Goal: Task Accomplishment & Management: Manage account settings

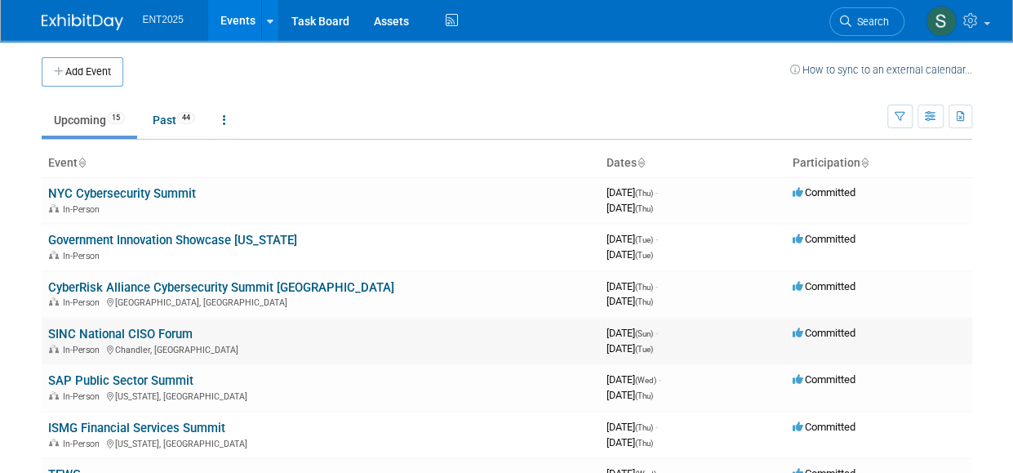
click at [80, 329] on link "SINC National CISO Forum" at bounding box center [120, 334] width 145 height 15
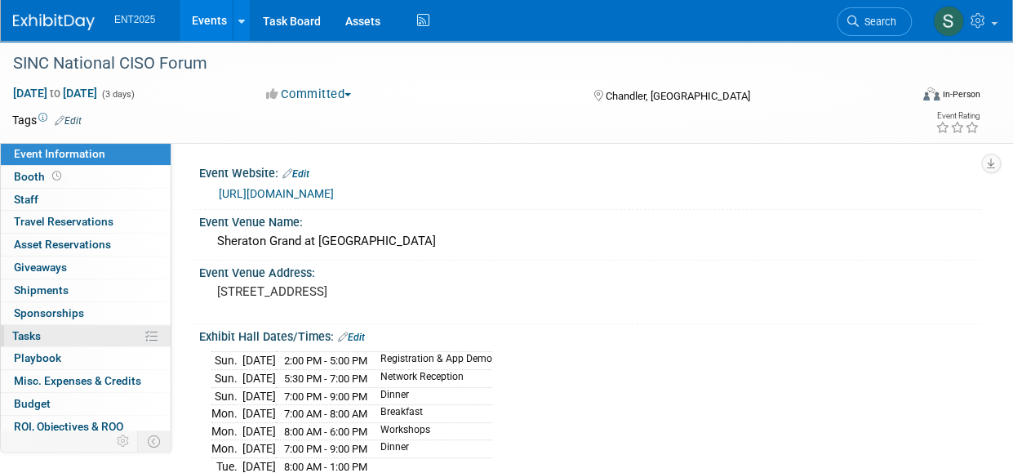
click at [29, 332] on span "Tasks 0%" at bounding box center [26, 335] width 29 height 13
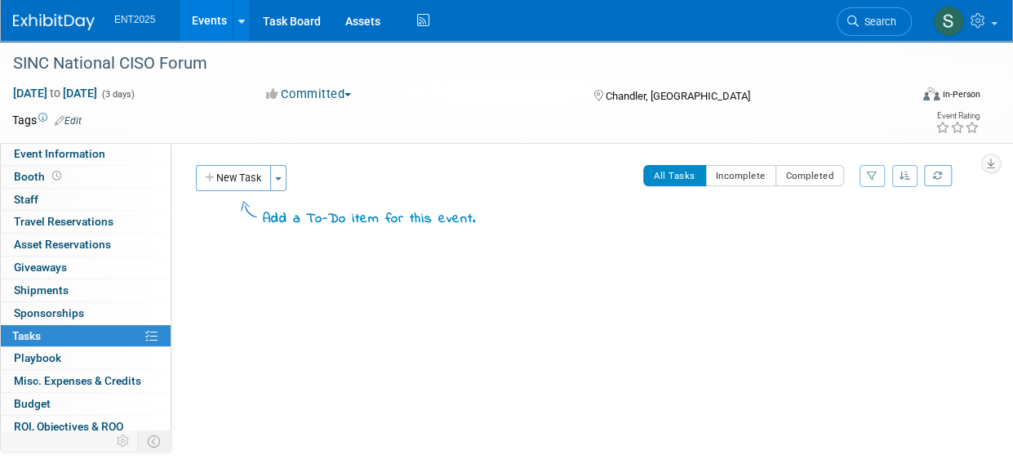
click at [218, 20] on link "Events" at bounding box center [210, 20] width 60 height 41
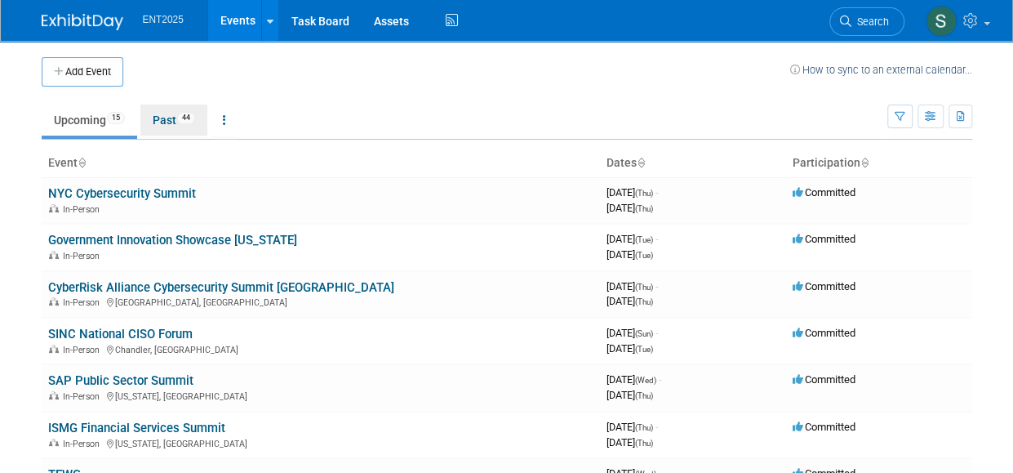
click at [166, 123] on link "Past 44" at bounding box center [173, 120] width 67 height 31
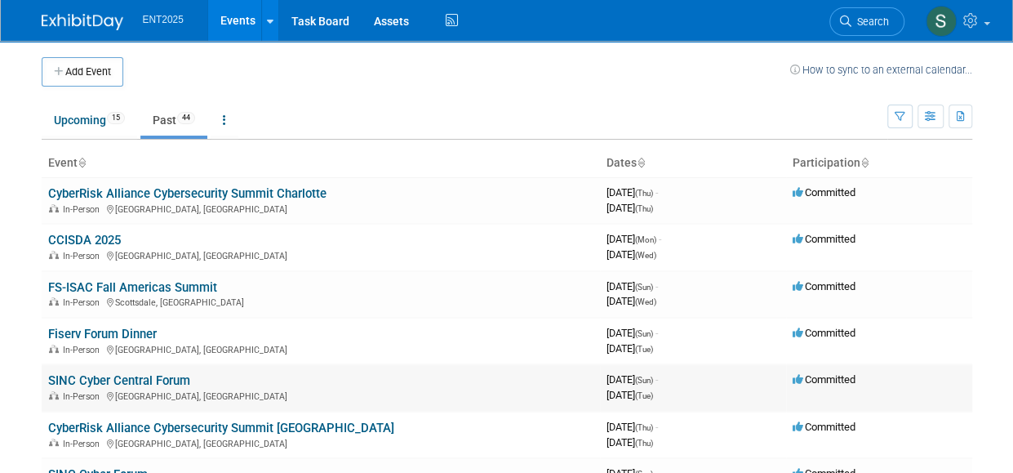
click at [122, 381] on link "SINC Cyber Central Forum" at bounding box center [119, 380] width 142 height 15
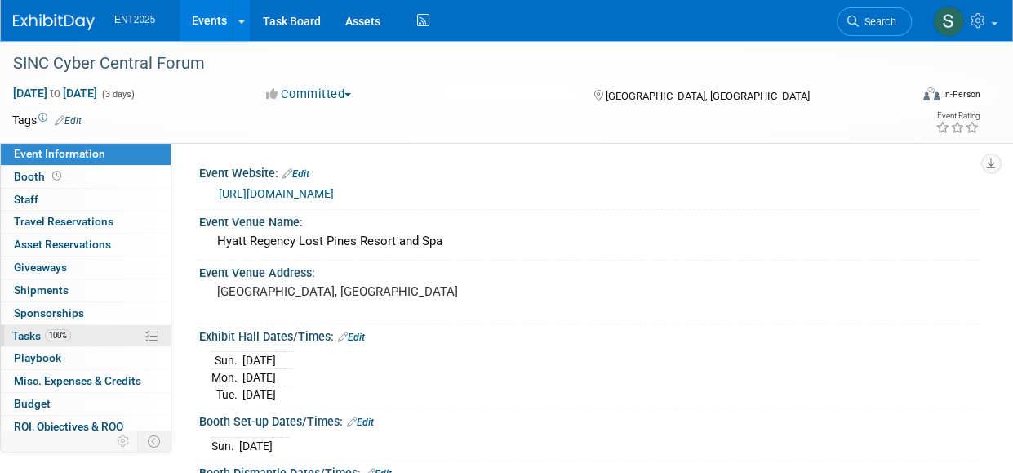
click at [34, 329] on span "Tasks 100%" at bounding box center [41, 335] width 59 height 13
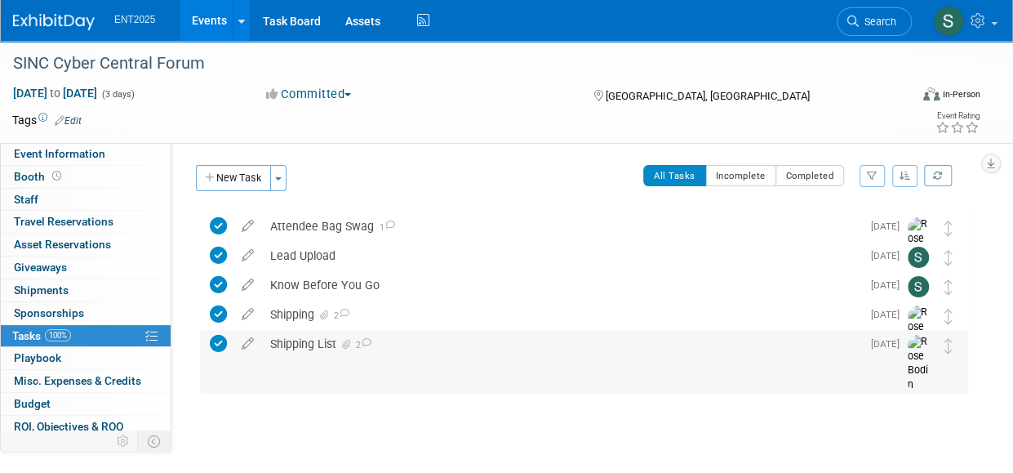
click at [314, 341] on div "Shipping List 2" at bounding box center [561, 344] width 599 height 28
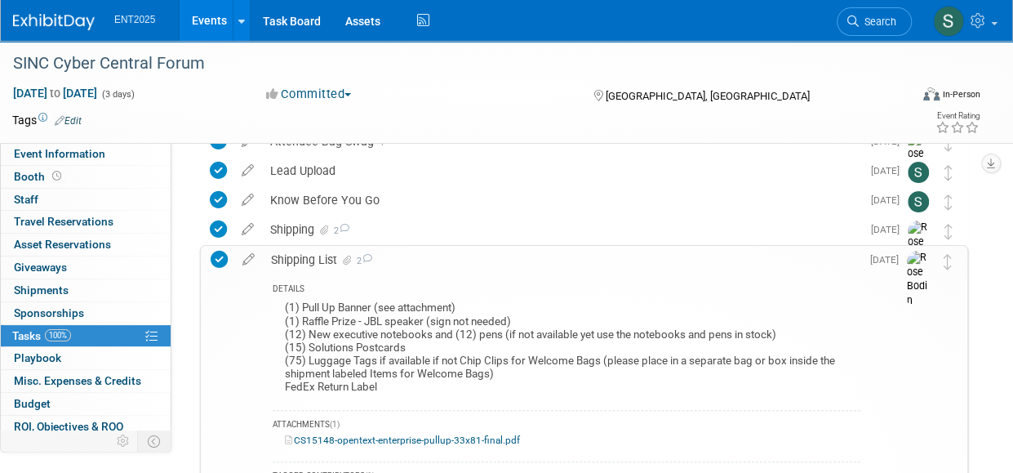
scroll to position [87, 0]
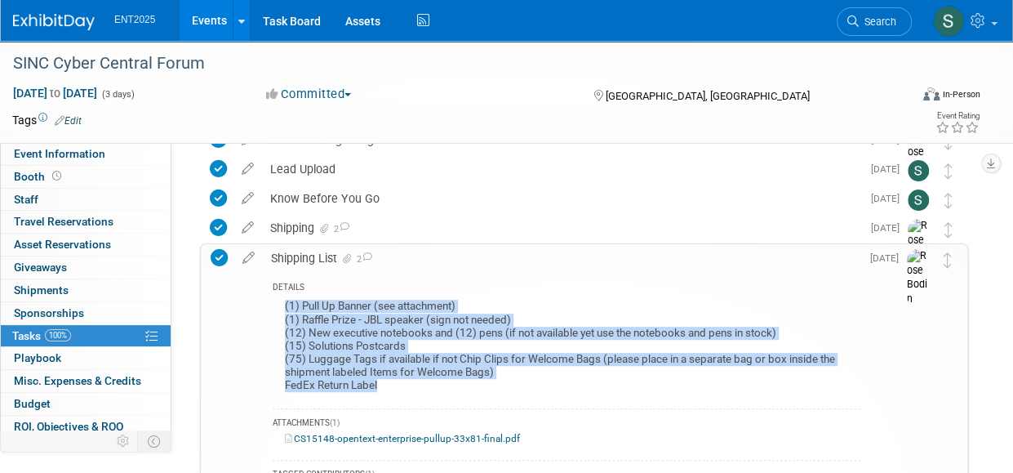
drag, startPoint x: 394, startPoint y: 383, endPoint x: 280, endPoint y: 311, distance: 135.0
click at [280, 311] on div "(1) Pull Up Banner (see attachment) (1) Raffle Prize - JBL speaker (sign not ne…" at bounding box center [567, 348] width 588 height 104
copy div "(1) Pull Up Banner (see attachment) (1) Raffle Prize - JBL speaker (sign not ne…"
click at [214, 23] on link "Events" at bounding box center [210, 20] width 60 height 41
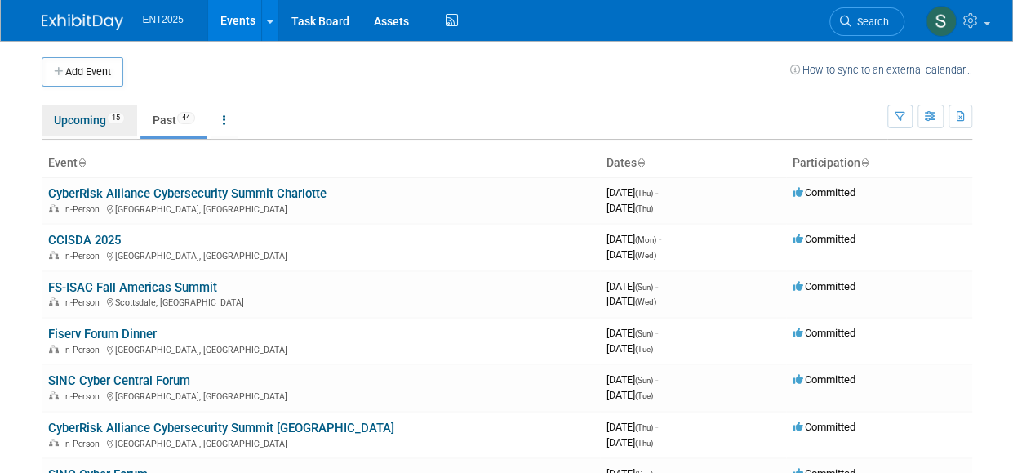
click at [72, 125] on link "Upcoming 15" at bounding box center [90, 120] width 96 height 31
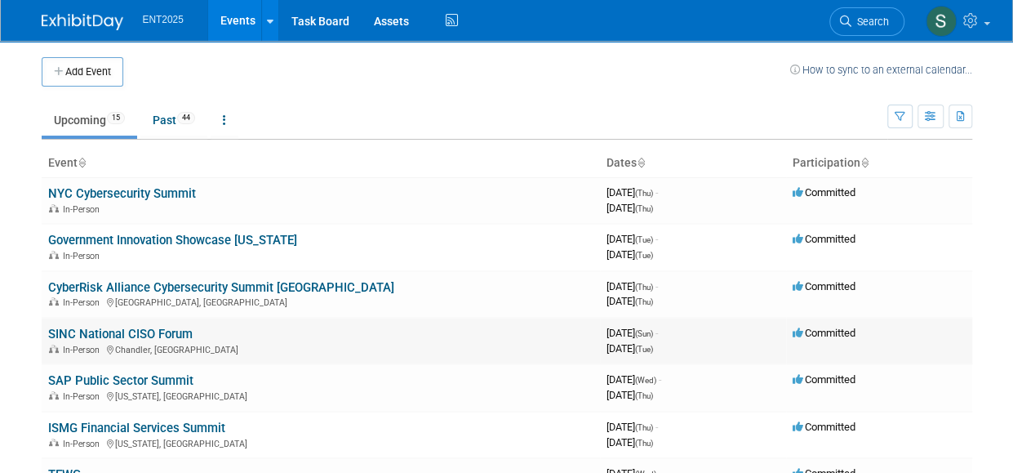
click at [82, 331] on link "SINC National CISO Forum" at bounding box center [120, 334] width 145 height 15
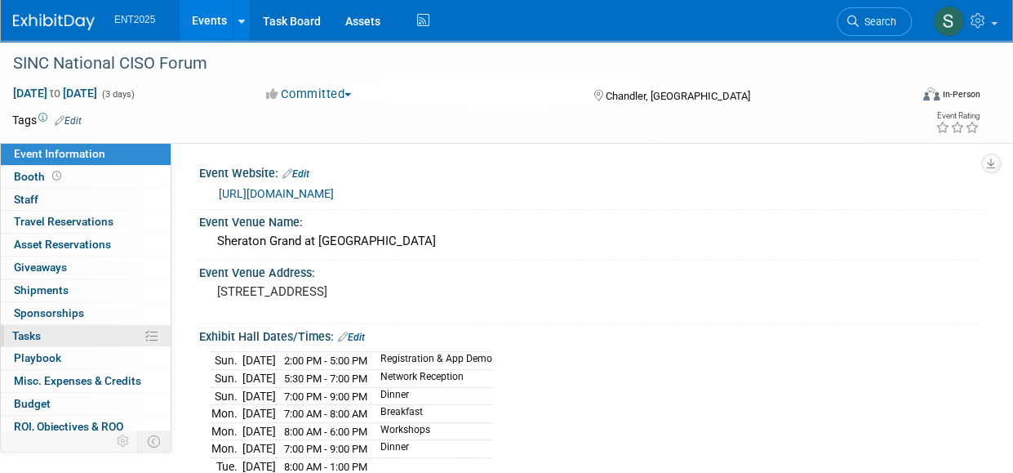
click at [36, 329] on span "Tasks 0%" at bounding box center [26, 335] width 29 height 13
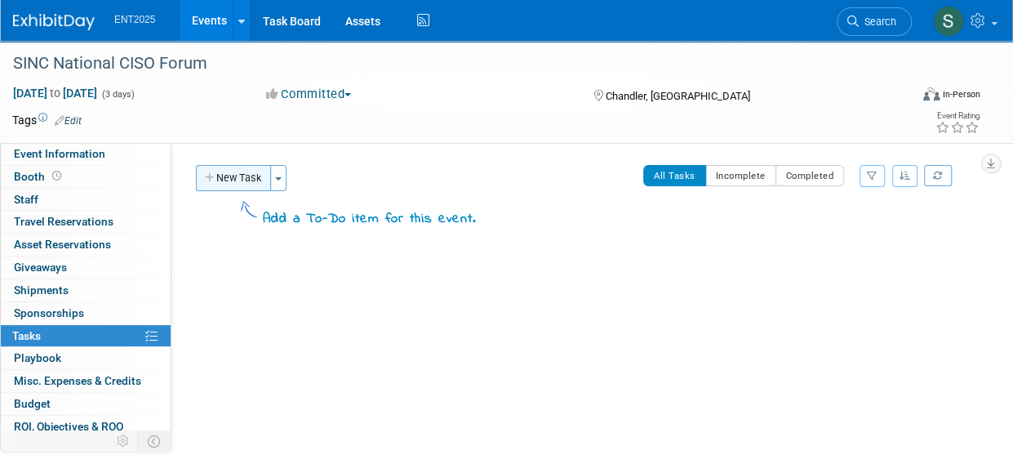
click at [242, 174] on button "New Task" at bounding box center [233, 178] width 75 height 26
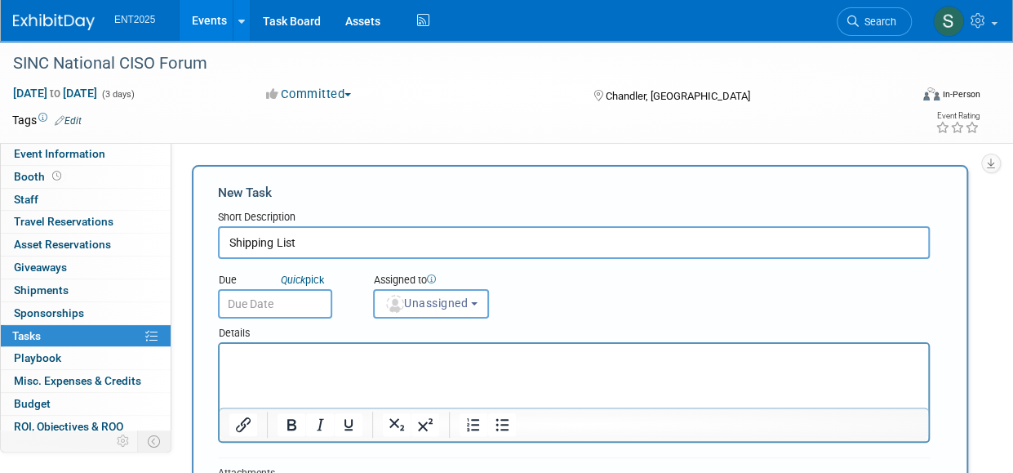
type input "Shipping List"
click at [238, 346] on html at bounding box center [574, 355] width 709 height 23
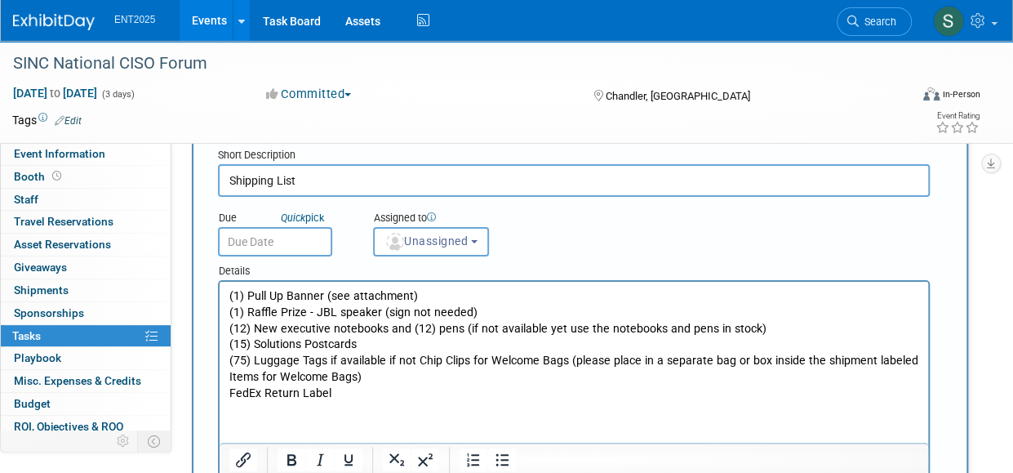
scroll to position [47, 0]
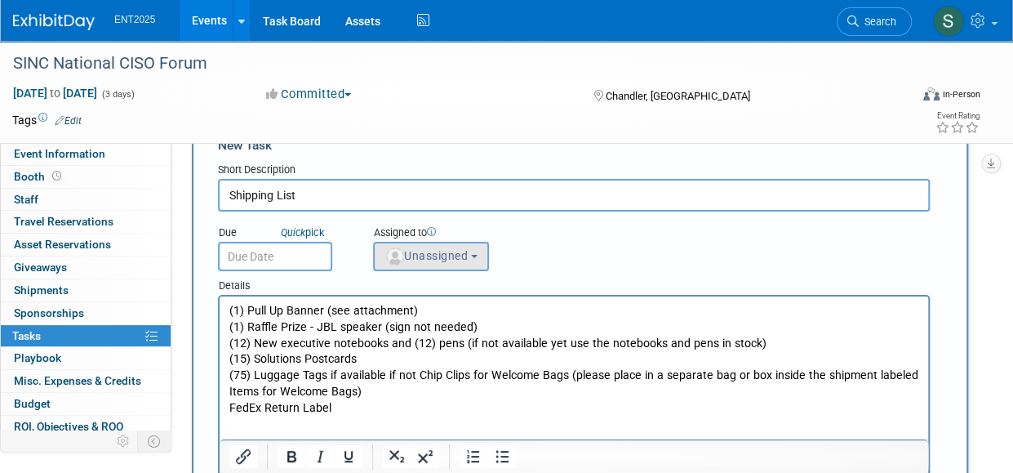
click at [456, 256] on span "Unassigned" at bounding box center [426, 255] width 83 height 13
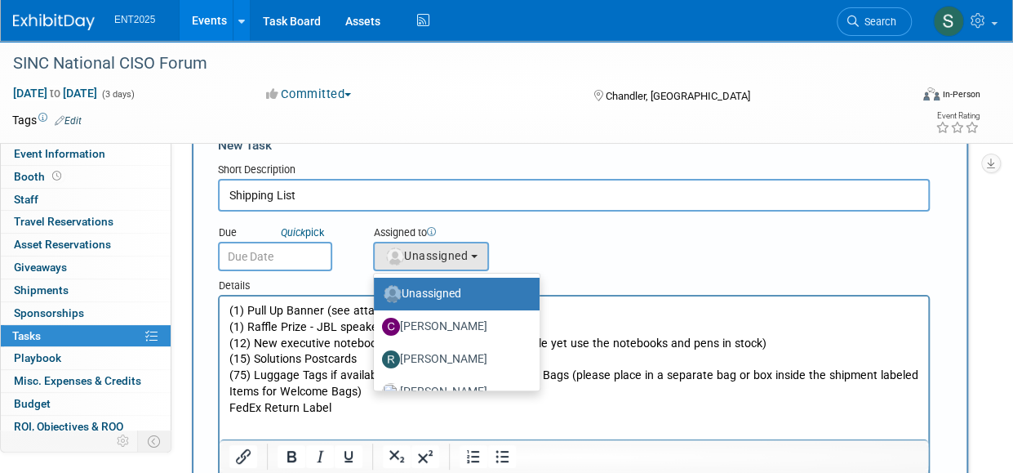
scroll to position [54, 0]
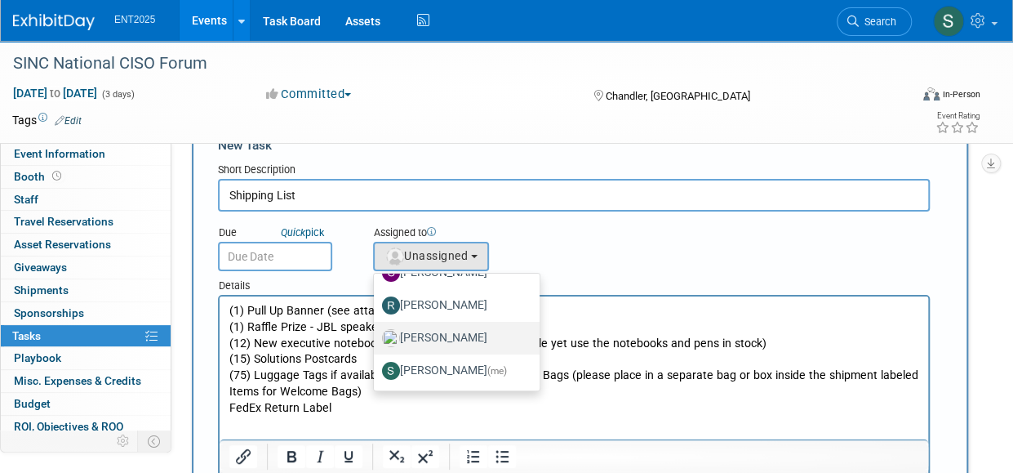
click at [470, 342] on label "[PERSON_NAME]" at bounding box center [452, 338] width 141 height 26
click at [376, 341] on input "Rose Bodin" at bounding box center [371, 336] width 11 height 11
select select "fd414d53-3d64-4b99-a4d4-d4a7ab262892"
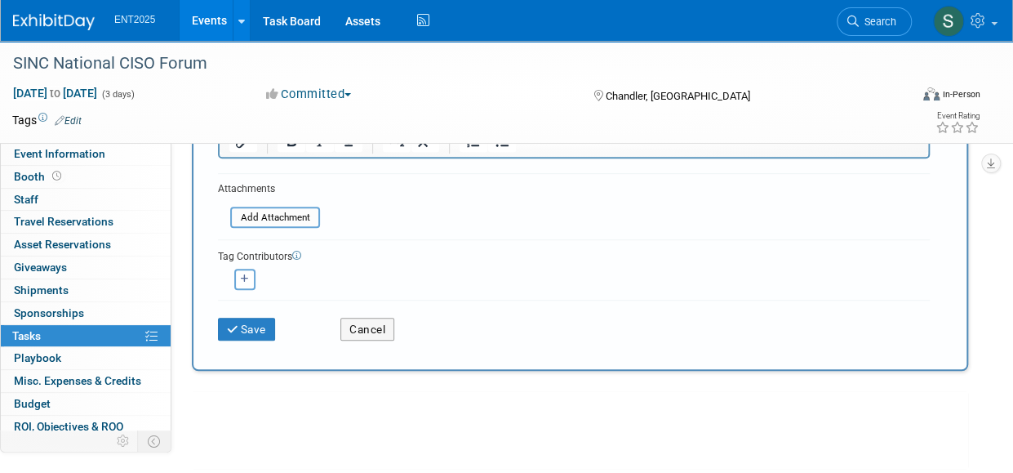
scroll to position [369, 0]
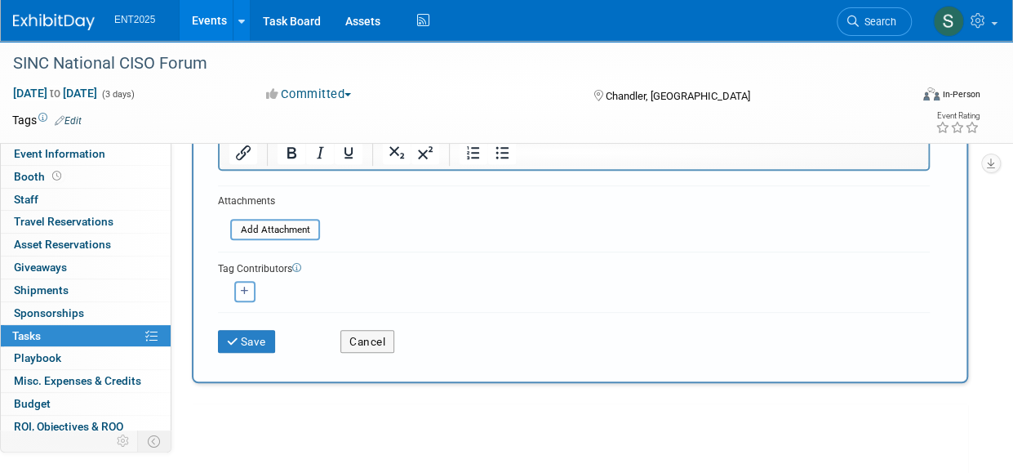
click at [251, 288] on button "button" at bounding box center [244, 291] width 21 height 21
select select
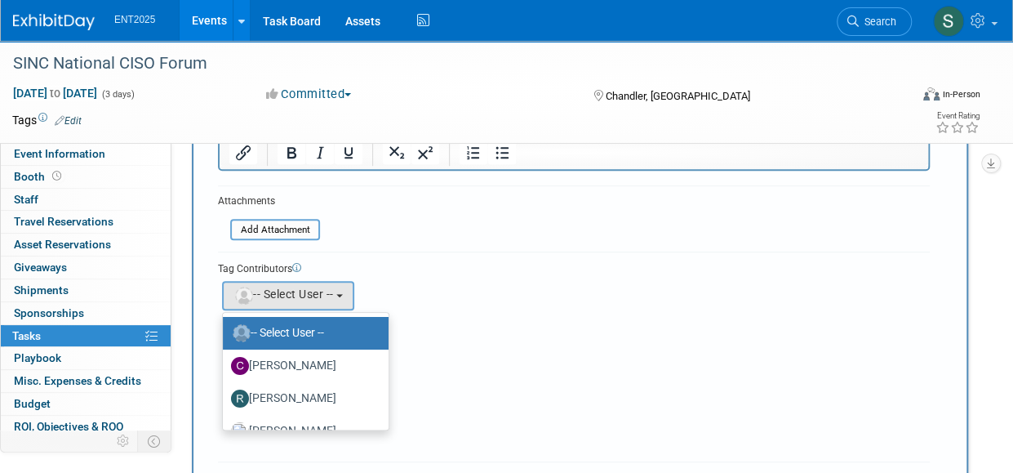
scroll to position [54, 0]
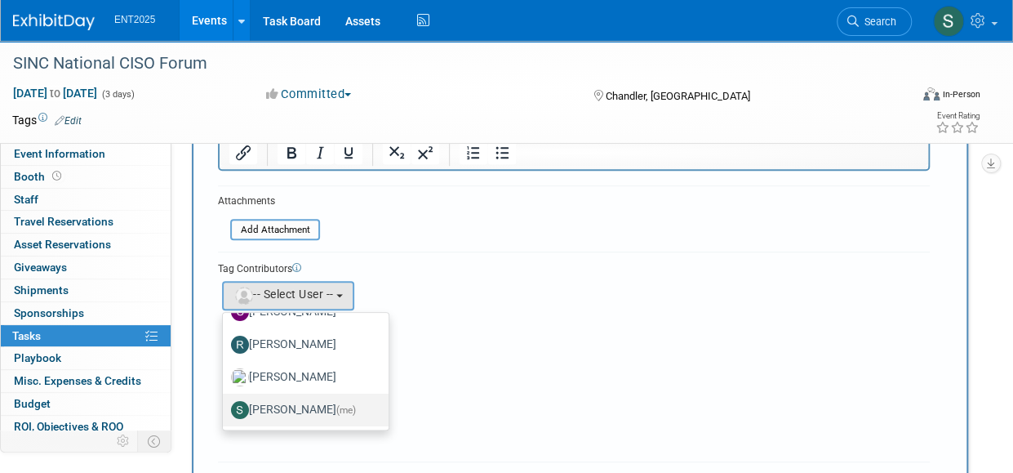
drag, startPoint x: 327, startPoint y: 401, endPoint x: 386, endPoint y: 386, distance: 60.6
click at [327, 402] on label "Stephanie Silva (me)" at bounding box center [301, 410] width 141 height 26
click at [225, 403] on input "Stephanie Silva (me)" at bounding box center [220, 408] width 11 height 11
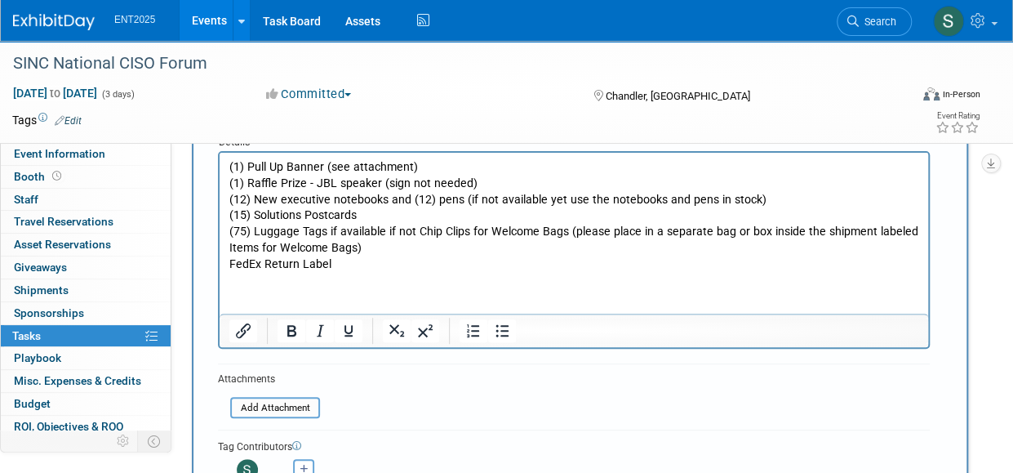
scroll to position [0, 0]
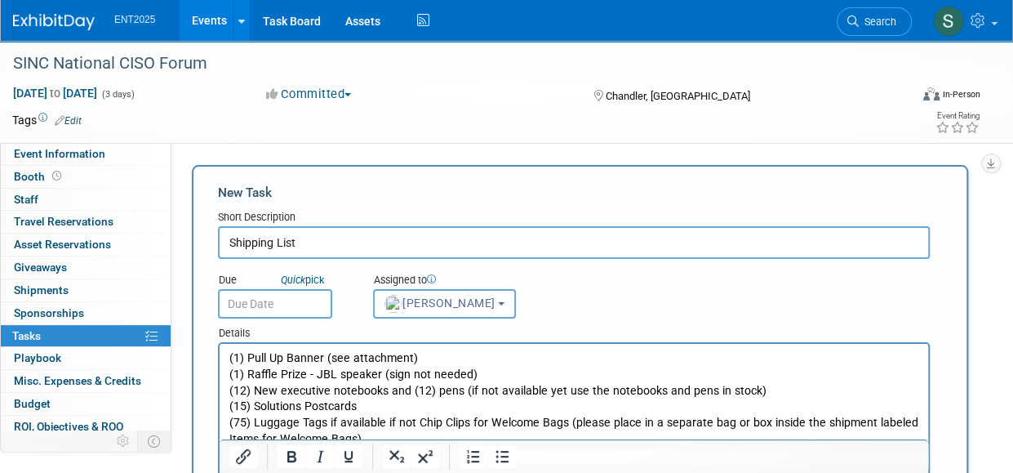
click at [273, 305] on input "text" at bounding box center [275, 303] width 114 height 29
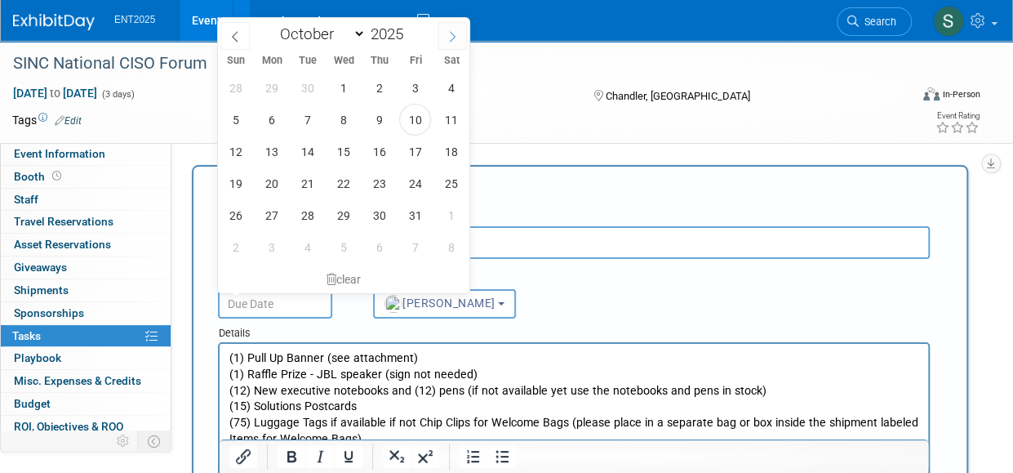
click at [456, 35] on icon at bounding box center [452, 36] width 11 height 11
click at [235, 38] on icon at bounding box center [234, 36] width 11 height 11
select select "9"
click at [381, 185] on span "23" at bounding box center [379, 183] width 32 height 32
type input "Oct 23, 2025"
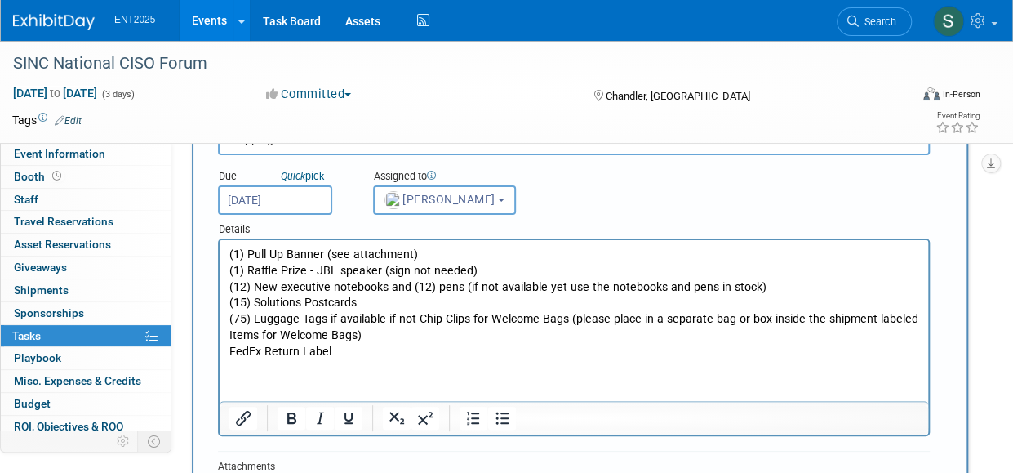
scroll to position [183, 0]
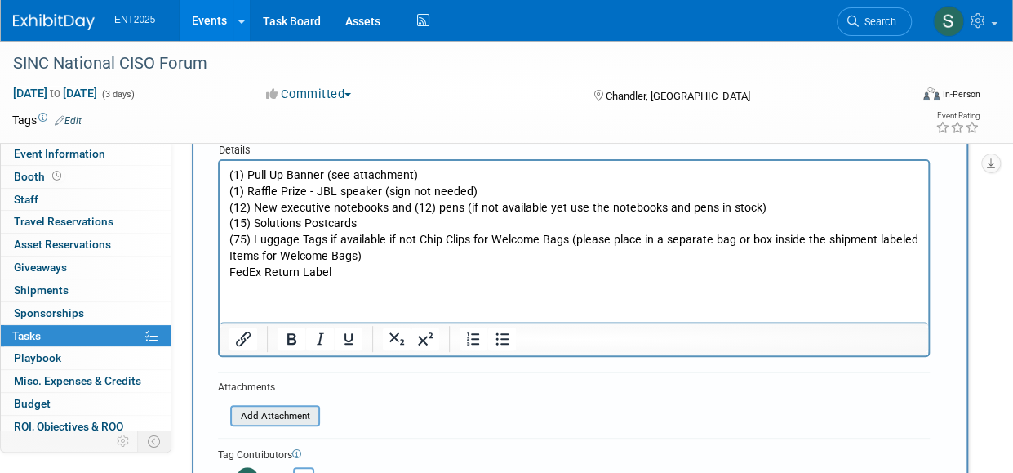
click at [296, 409] on input "file" at bounding box center [221, 416] width 194 height 19
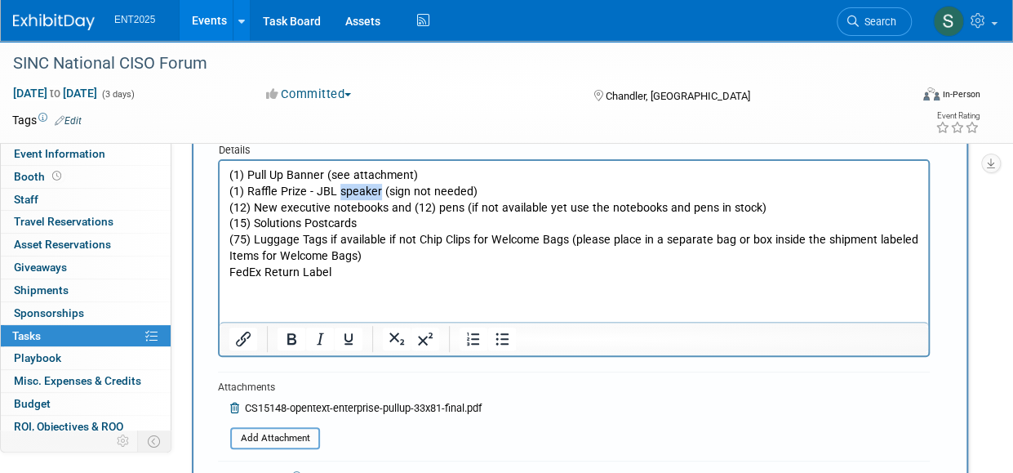
drag, startPoint x: 378, startPoint y: 192, endPoint x: 337, endPoint y: 195, distance: 41.0
click at [337, 194] on p "(1) Pull Up Banner (see attachment) (1) Raffle Prize - JBL speaker (sign not ne…" at bounding box center [574, 224] width 690 height 114
drag, startPoint x: 385, startPoint y: 242, endPoint x: 470, endPoint y: 247, distance: 85.1
click at [470, 247] on p "(1) Pull Up Banner (see attachment) (1) Raffle Prize - JBL headphones (sign not…" at bounding box center [574, 224] width 690 height 114
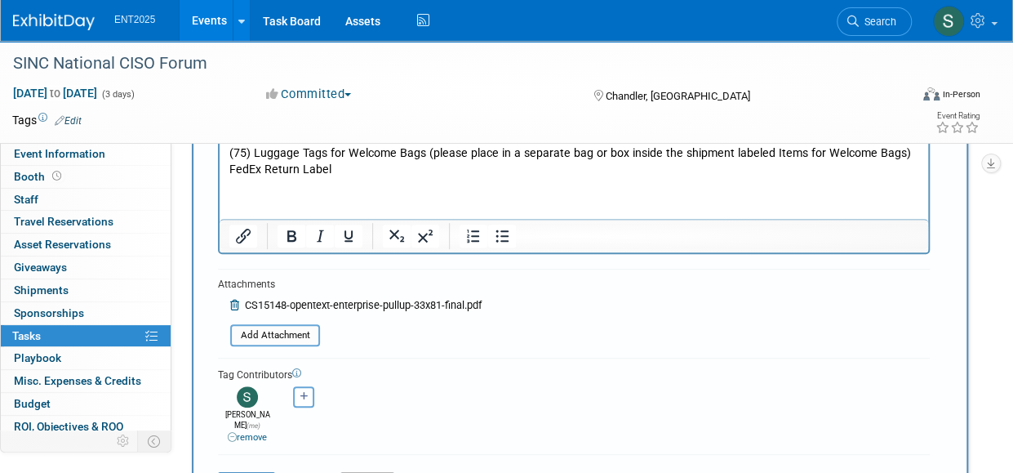
scroll to position [274, 0]
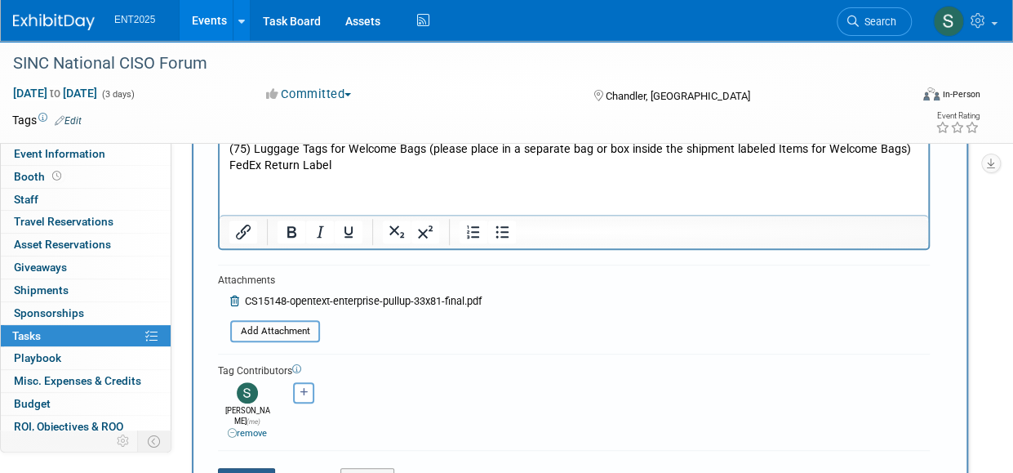
click at [241, 468] on button "Save" at bounding box center [246, 479] width 57 height 23
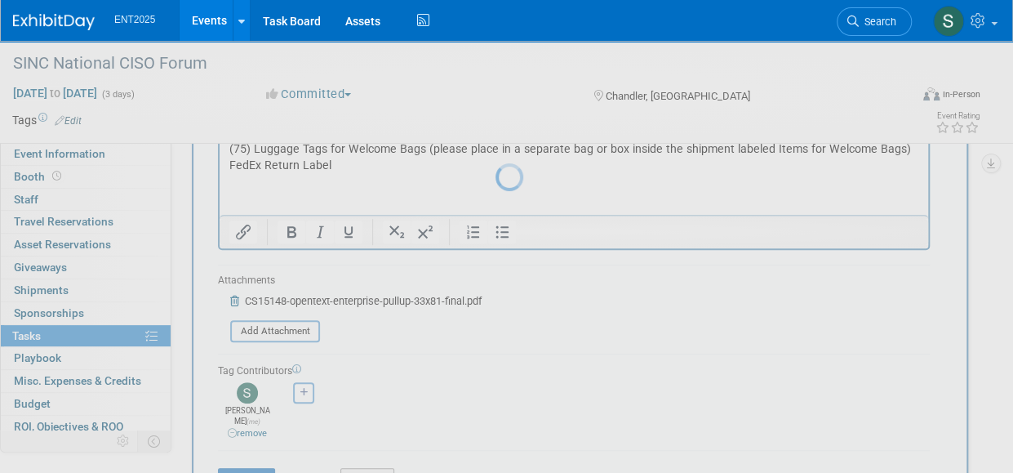
scroll to position [39, 0]
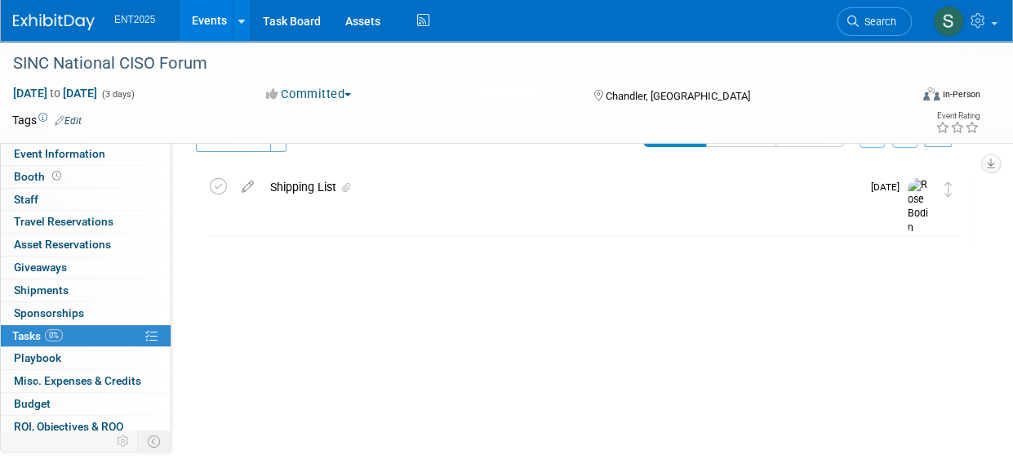
click at [210, 25] on link "Events" at bounding box center [210, 20] width 60 height 41
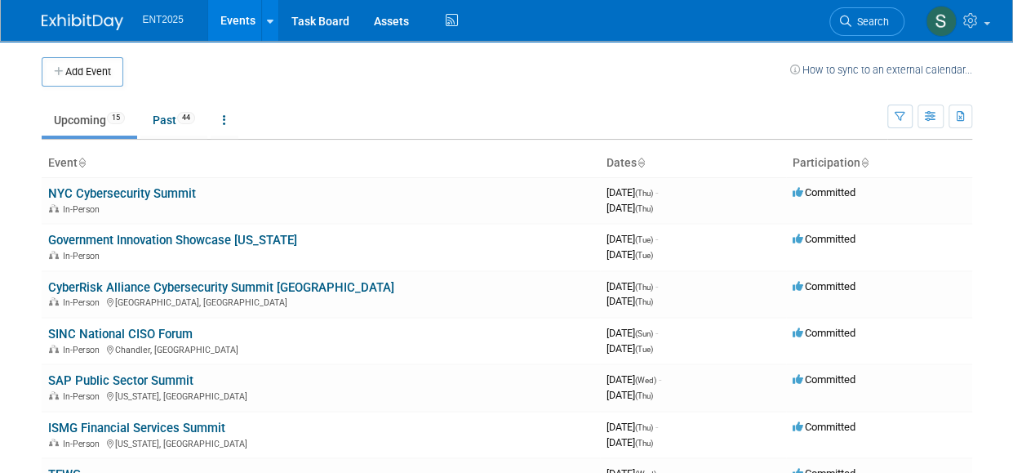
click at [84, 336] on link "SINC National CISO Forum" at bounding box center [120, 334] width 145 height 15
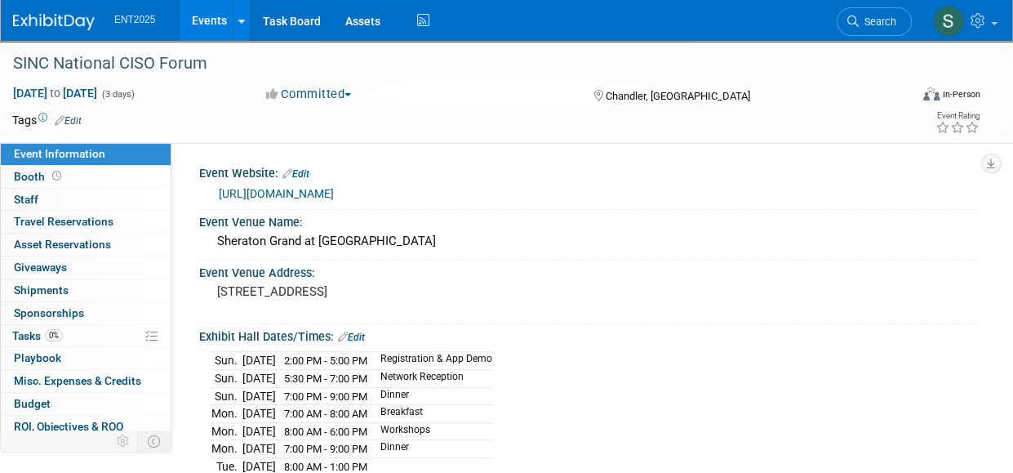
click at [220, 27] on link "Events" at bounding box center [210, 20] width 60 height 41
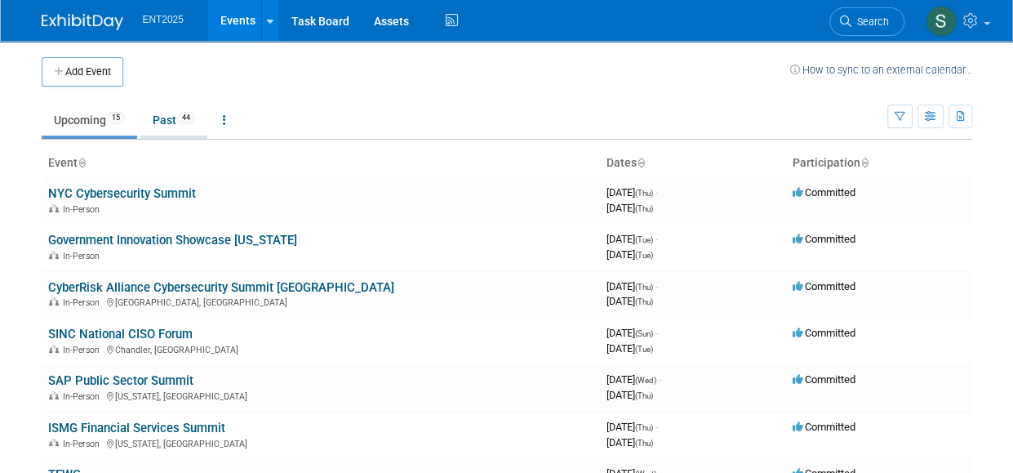
click at [162, 119] on link "Past 44" at bounding box center [173, 120] width 67 height 31
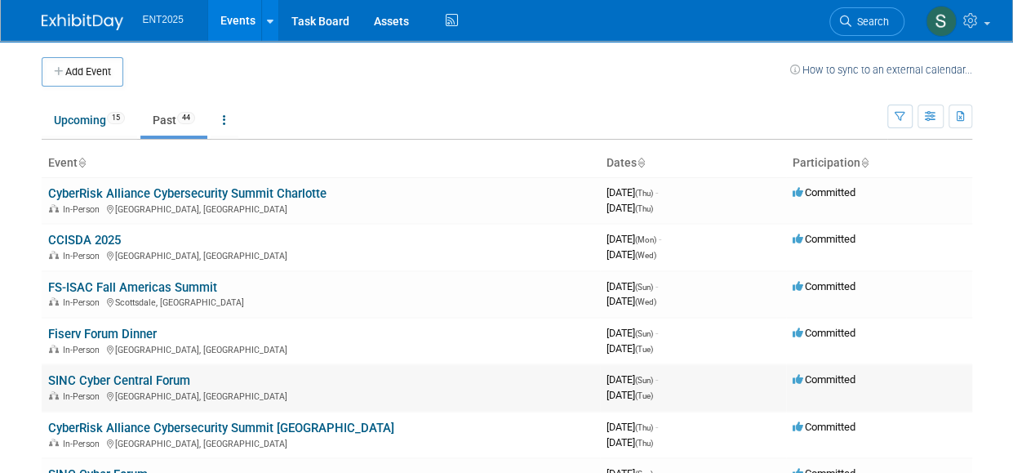
click at [127, 386] on td "SINC Cyber Central Forum In-Person Austin, TX" at bounding box center [321, 387] width 559 height 47
click at [124, 378] on link "SINC Cyber Central Forum" at bounding box center [119, 380] width 142 height 15
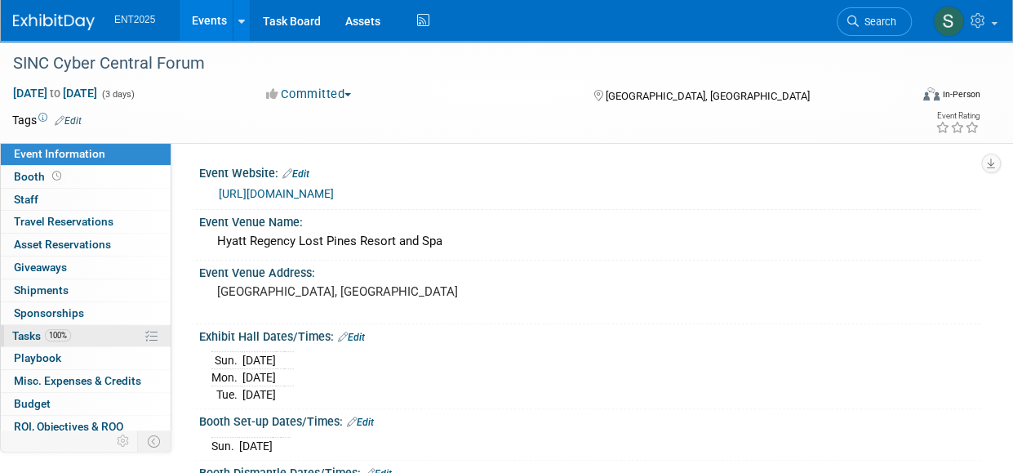
click at [28, 331] on span "Tasks 100%" at bounding box center [41, 335] width 59 height 13
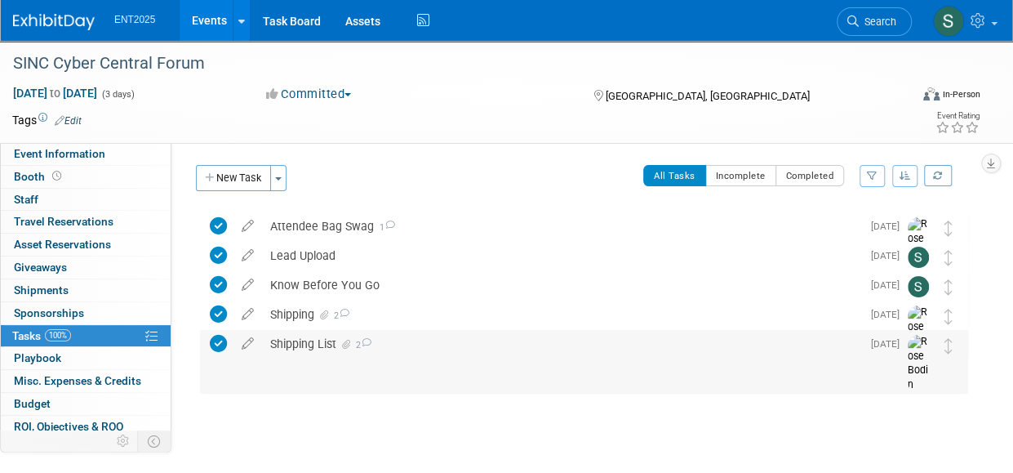
click at [292, 343] on div "Shipping List 2" at bounding box center [561, 344] width 599 height 28
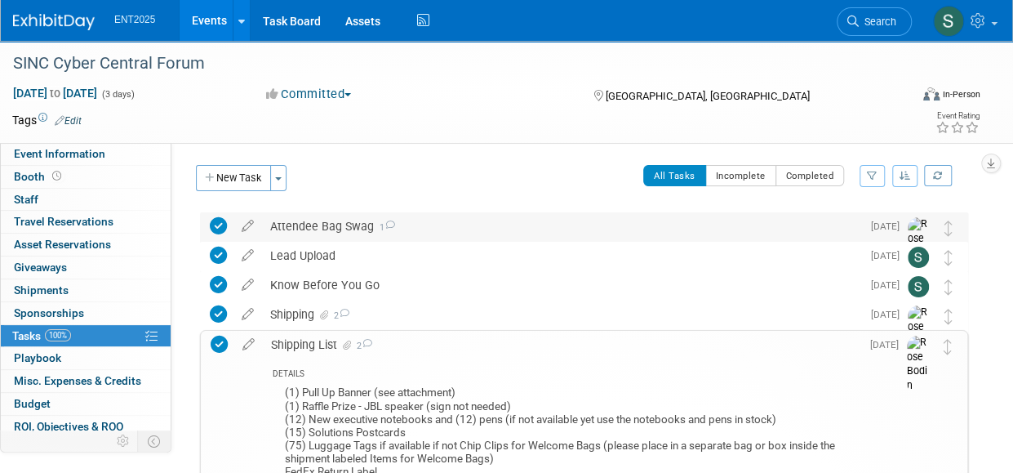
click at [316, 225] on div "Attendee Bag Swag 1" at bounding box center [561, 226] width 599 height 28
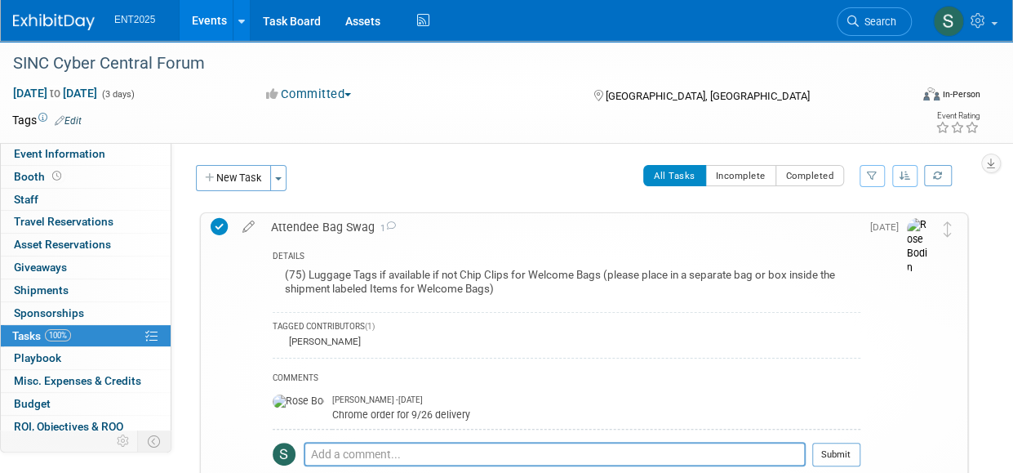
click at [286, 275] on div "(75) Luggage Tags if available if not Chip Clips for Welcome Bags (please place…" at bounding box center [567, 284] width 588 height 38
drag, startPoint x: 278, startPoint y: 272, endPoint x: 601, endPoint y: 280, distance: 323.5
click at [601, 280] on div "(75) Luggage Tags if available if not Chip Clips for Welcome Bags (please place…" at bounding box center [567, 284] width 588 height 38
copy div "(75) Luggage Tags if available if not Chip Clips for Welcome Bags"
click at [509, 245] on div "DETAILS (75) Luggage Tags if available if not Chip Clips for Welcome Bags (plea…" at bounding box center [562, 389] width 598 height 296
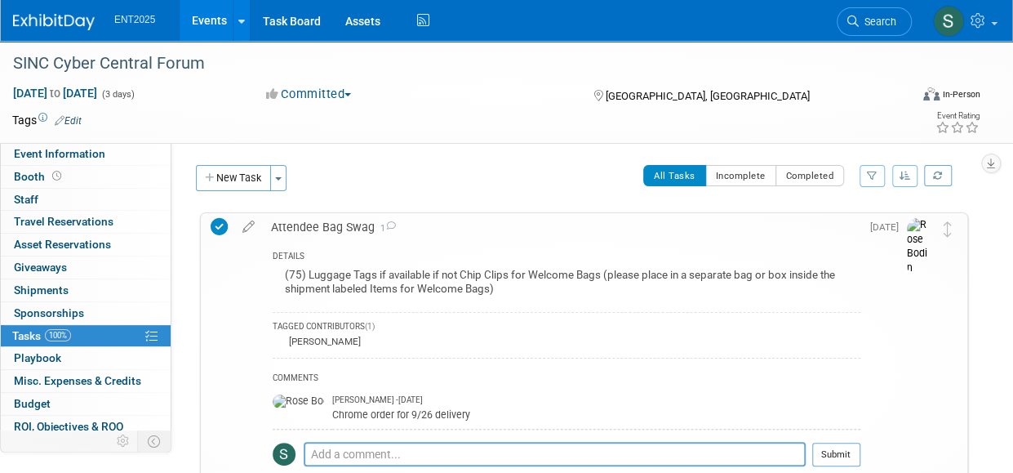
click at [301, 221] on div "Attendee Bag Swag 1" at bounding box center [562, 227] width 598 height 28
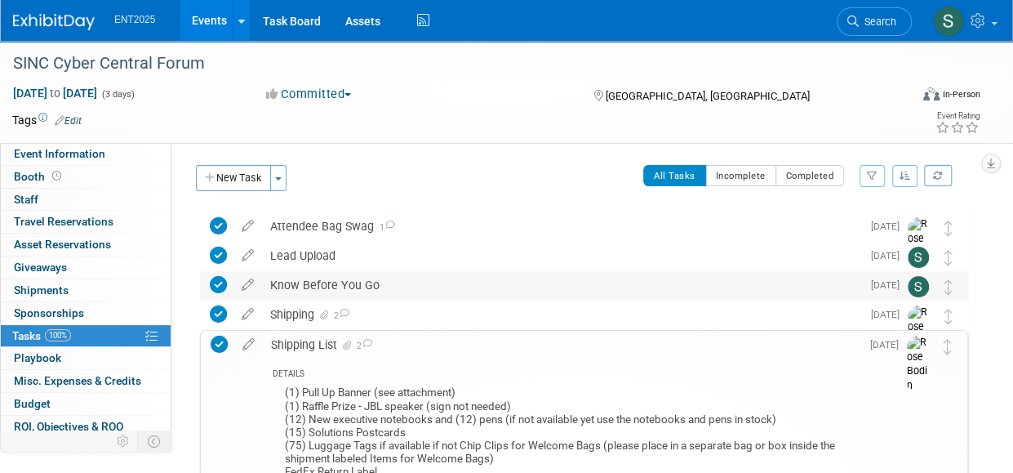
click at [310, 288] on div "Know Before You Go" at bounding box center [561, 285] width 599 height 28
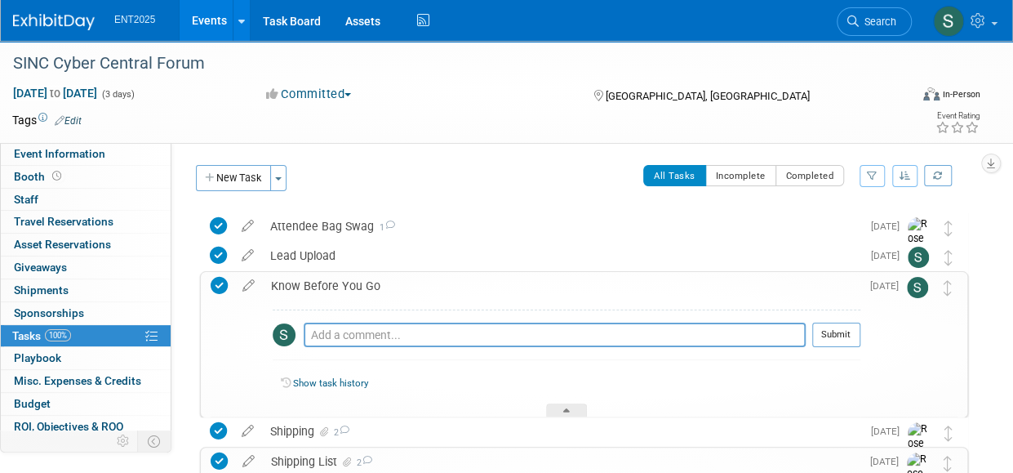
click at [310, 288] on div "Know Before You Go" at bounding box center [562, 286] width 598 height 28
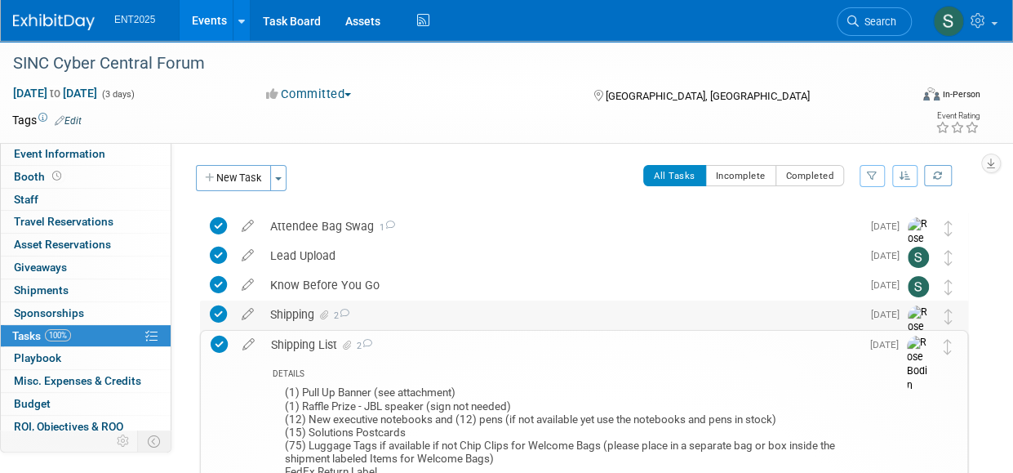
click at [307, 314] on div "Shipping 2" at bounding box center [561, 315] width 599 height 28
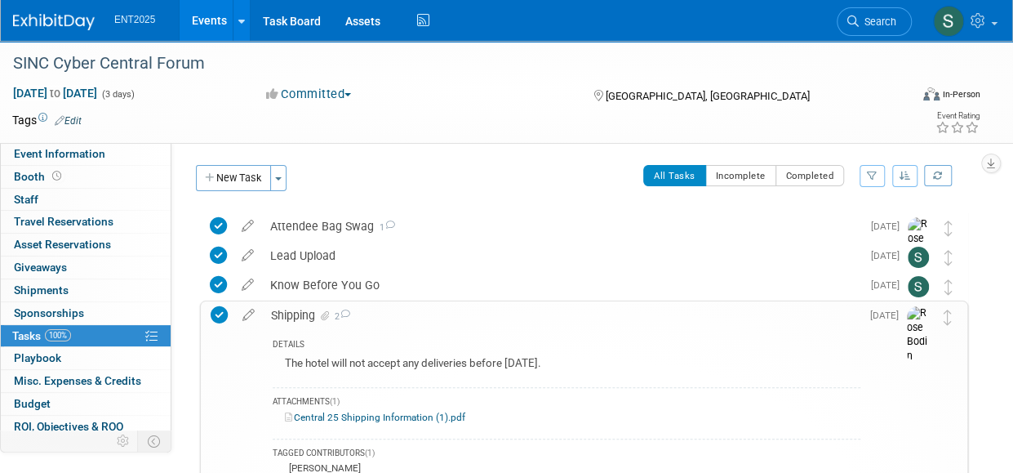
click at [307, 314] on div "Shipping 2" at bounding box center [562, 315] width 598 height 28
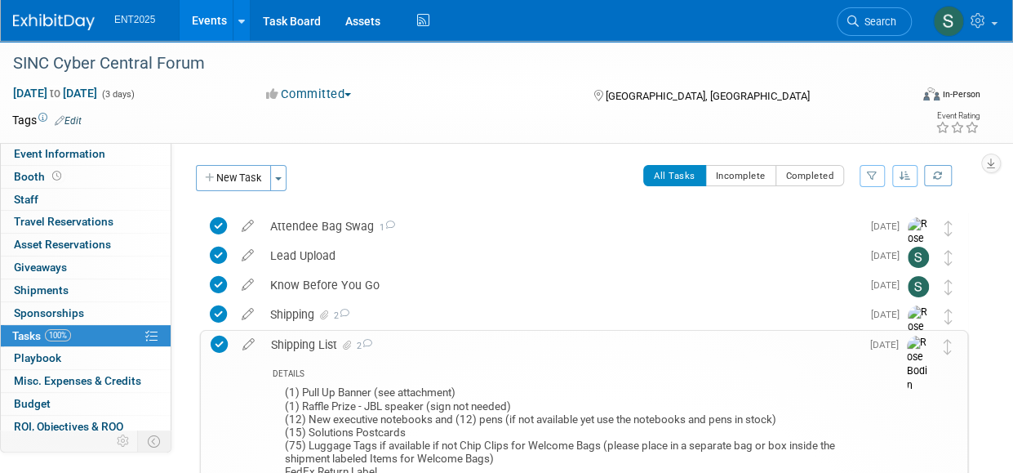
click at [287, 341] on div "Shipping List 2" at bounding box center [562, 345] width 598 height 28
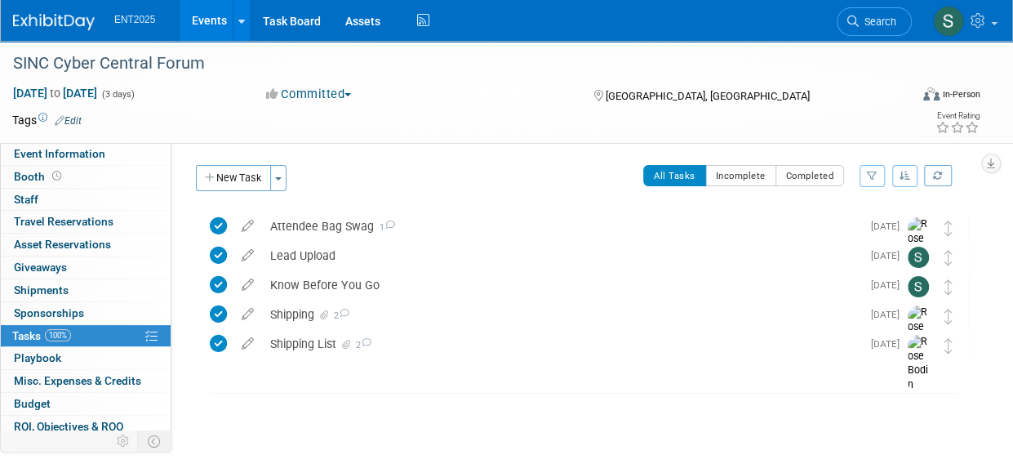
click at [217, 20] on link "Events" at bounding box center [210, 20] width 60 height 41
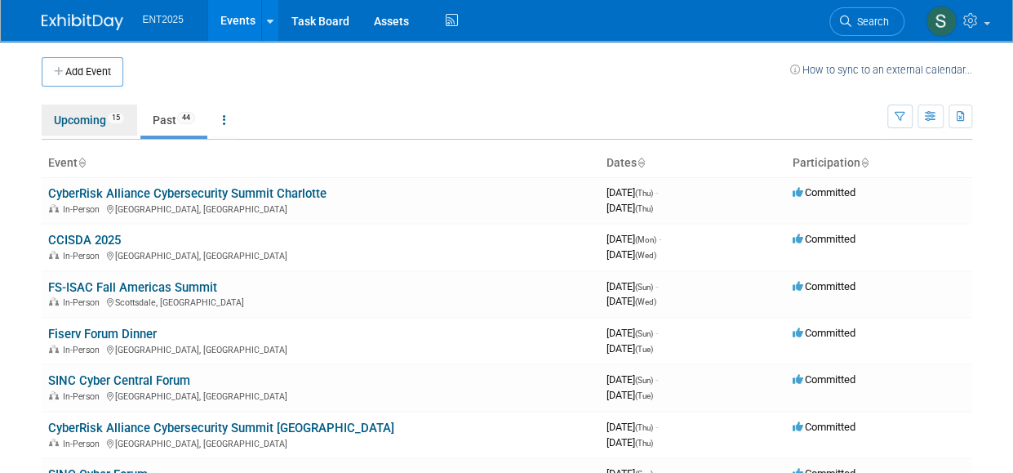
click at [78, 118] on link "Upcoming 15" at bounding box center [90, 120] width 96 height 31
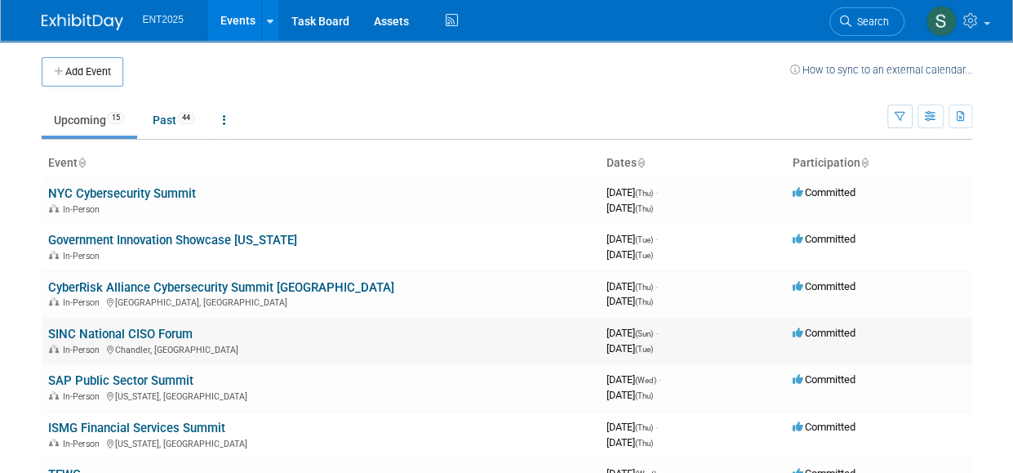
click at [118, 334] on link "SINC National CISO Forum" at bounding box center [120, 334] width 145 height 15
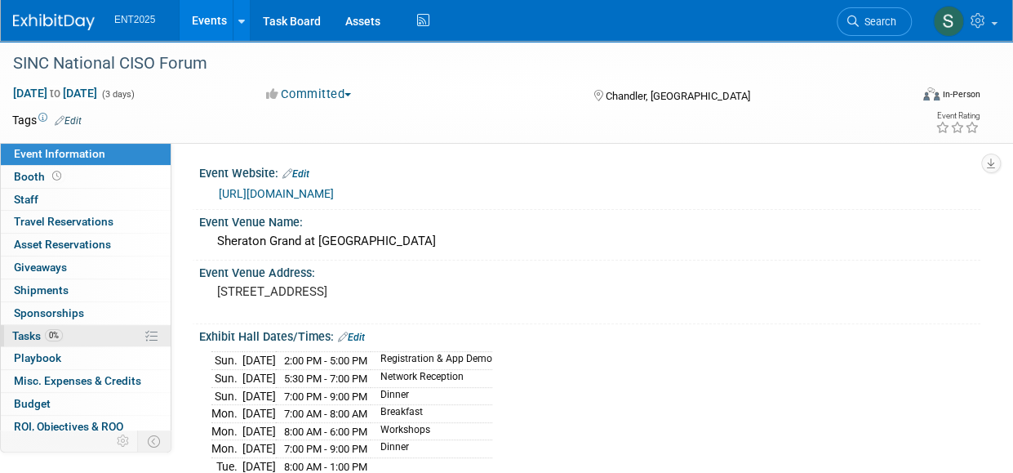
click at [21, 334] on span "Tasks 0%" at bounding box center [37, 335] width 51 height 13
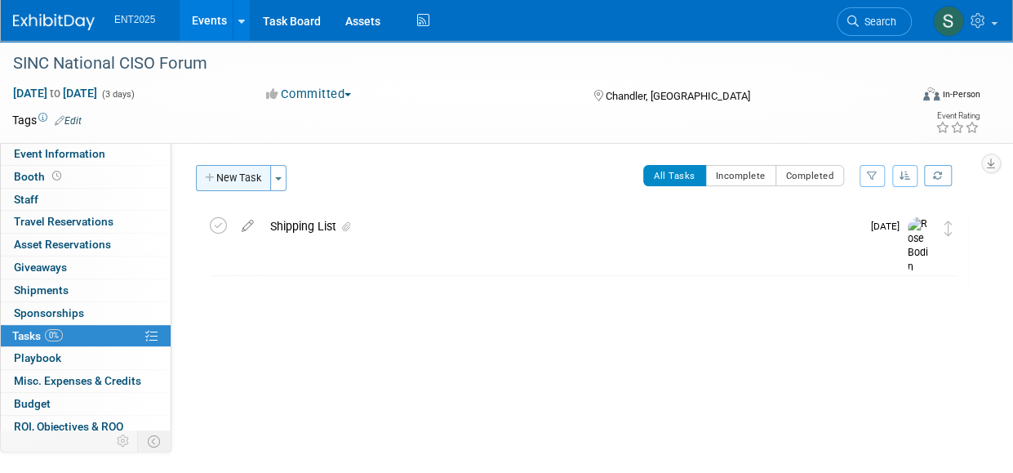
click at [232, 179] on button "New Task" at bounding box center [233, 178] width 75 height 26
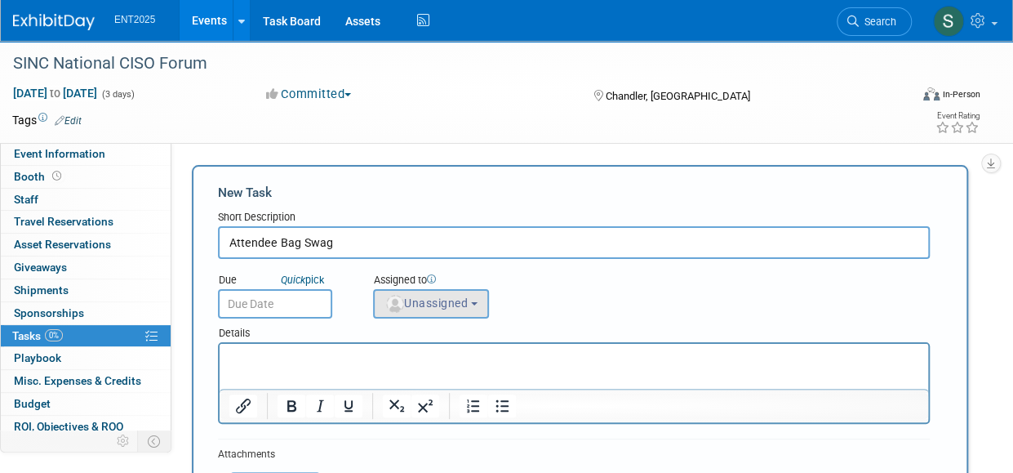
type input "Attendee Bag Swag"
click at [475, 309] on button "Unassigned" at bounding box center [431, 303] width 116 height 29
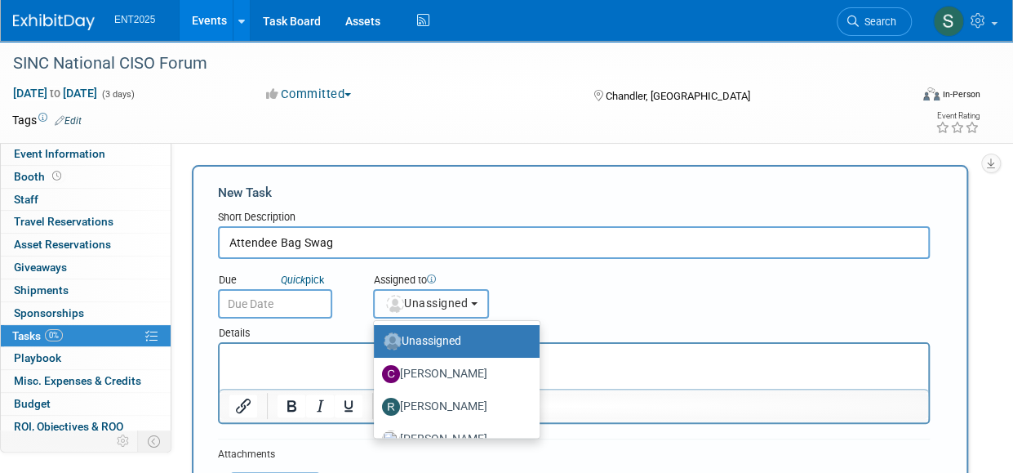
scroll to position [54, 0]
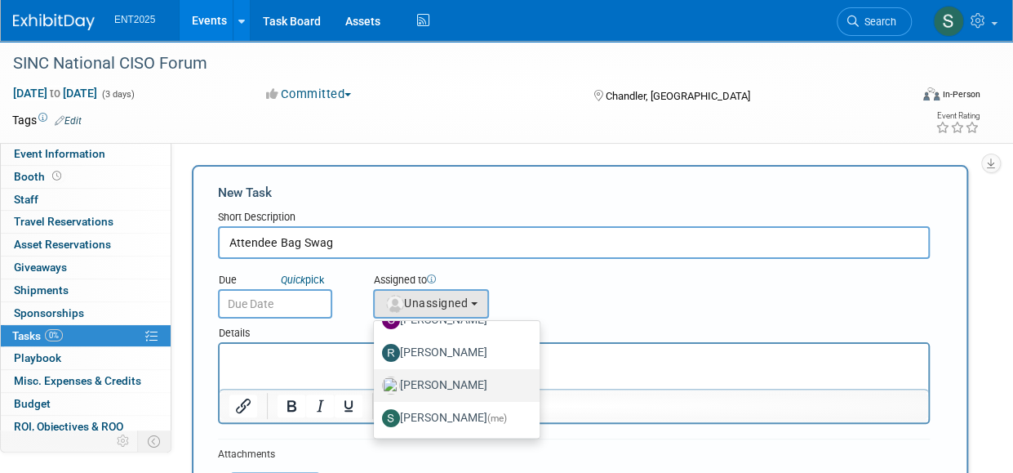
click at [467, 383] on label "[PERSON_NAME]" at bounding box center [452, 385] width 141 height 26
click at [376, 383] on input "Rose Bodin" at bounding box center [371, 383] width 11 height 11
select select "fd414d53-3d64-4b99-a4d4-d4a7ab262892"
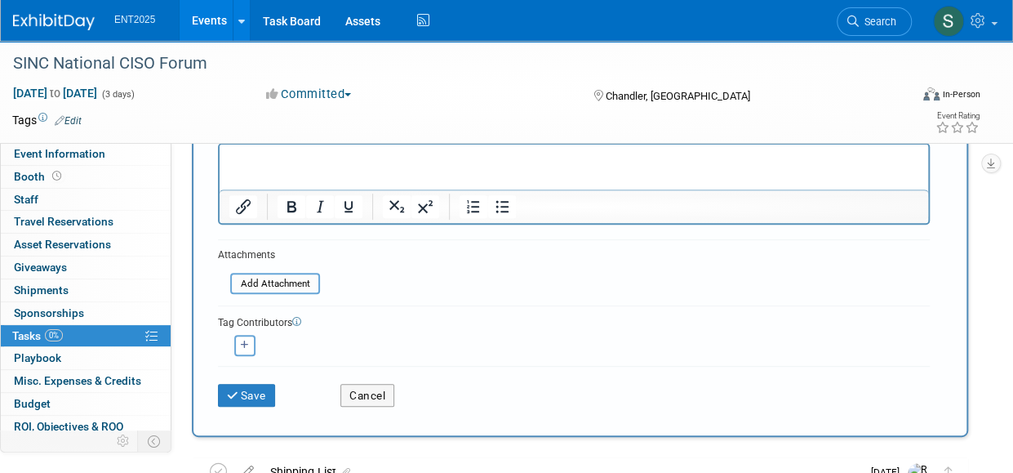
scroll to position [195, 0]
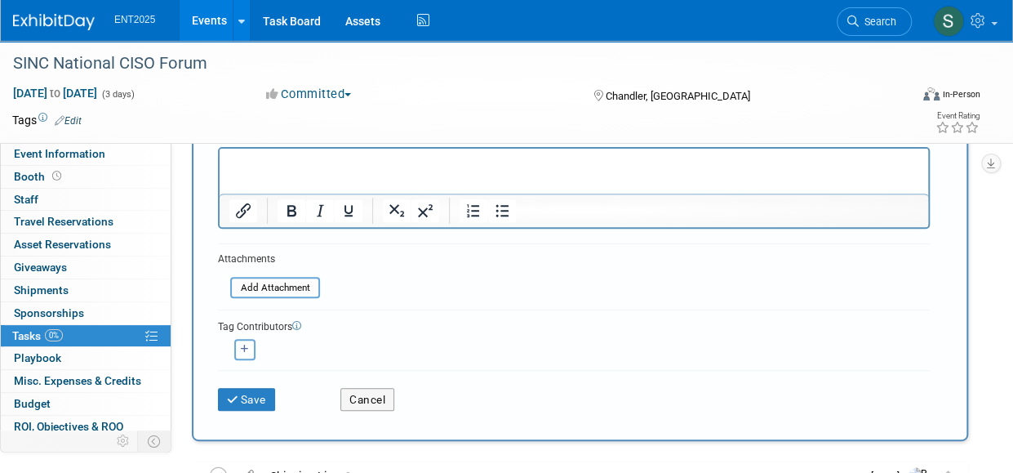
click at [245, 346] on icon "button" at bounding box center [245, 349] width 8 height 9
select select
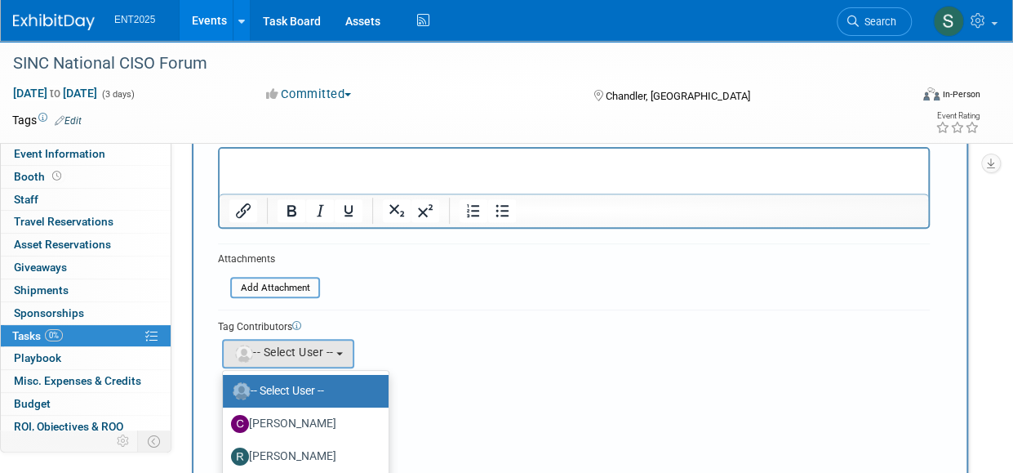
scroll to position [54, 0]
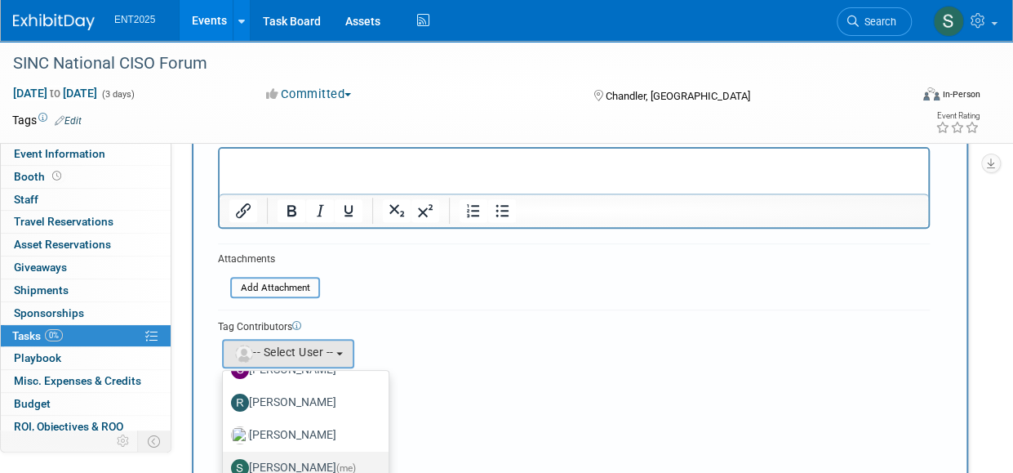
drag, startPoint x: 314, startPoint y: 461, endPoint x: 320, endPoint y: 409, distance: 52.6
click at [314, 461] on label "Stephanie Silva (me)" at bounding box center [301, 468] width 141 height 26
click at [225, 461] on input "Stephanie Silva (me)" at bounding box center [220, 466] width 11 height 11
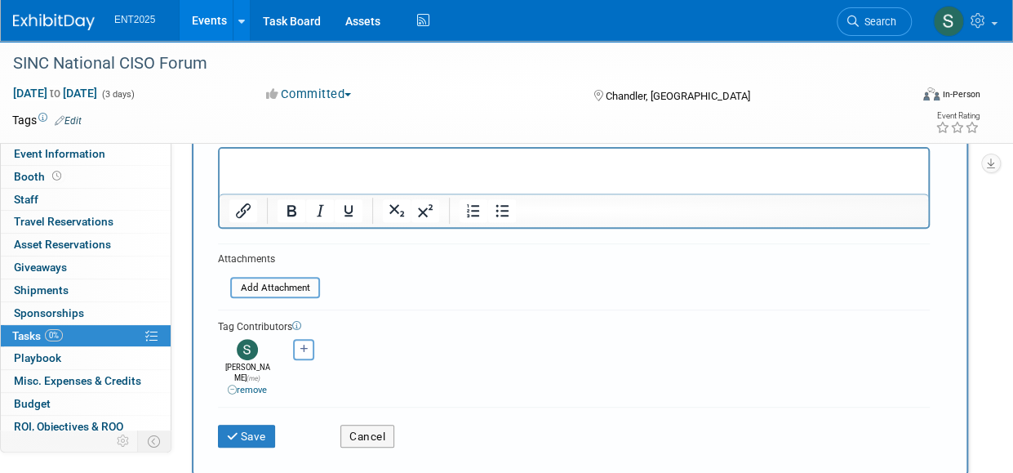
click at [278, 162] on p "Rich Text Area. Press ALT-0 for help." at bounding box center [574, 163] width 690 height 16
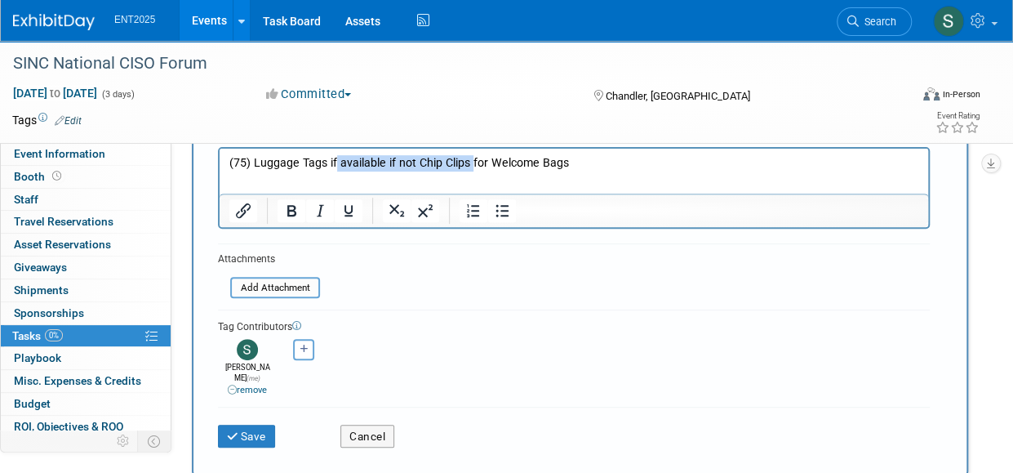
drag, startPoint x: 333, startPoint y: 163, endPoint x: 470, endPoint y: 167, distance: 137.3
click at [470, 167] on p "(75) Luggage Tags if available if not Chip Clips for Welcome Bags" at bounding box center [574, 163] width 690 height 16
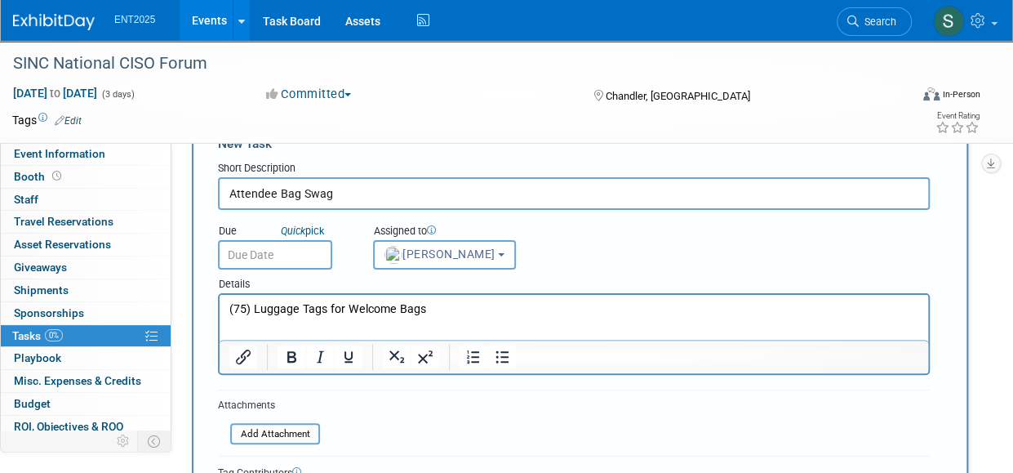
scroll to position [0, 0]
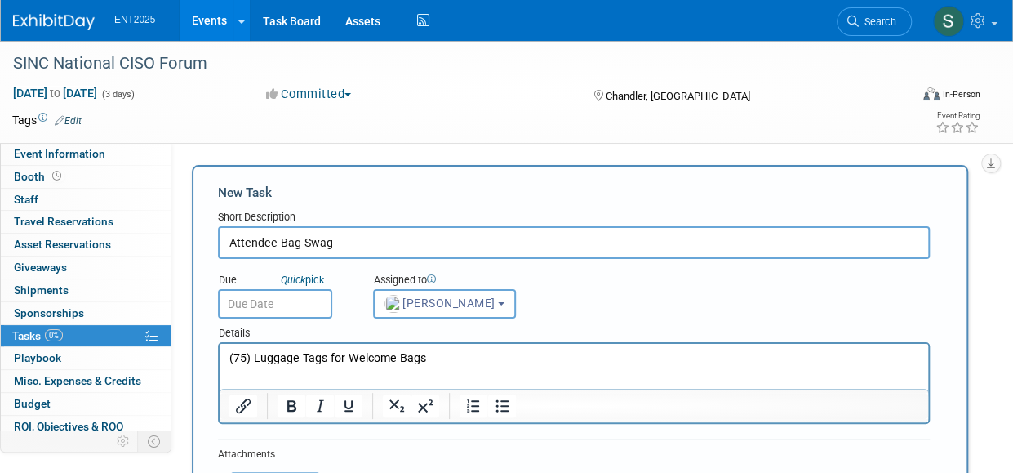
click at [283, 309] on input "text" at bounding box center [275, 303] width 114 height 29
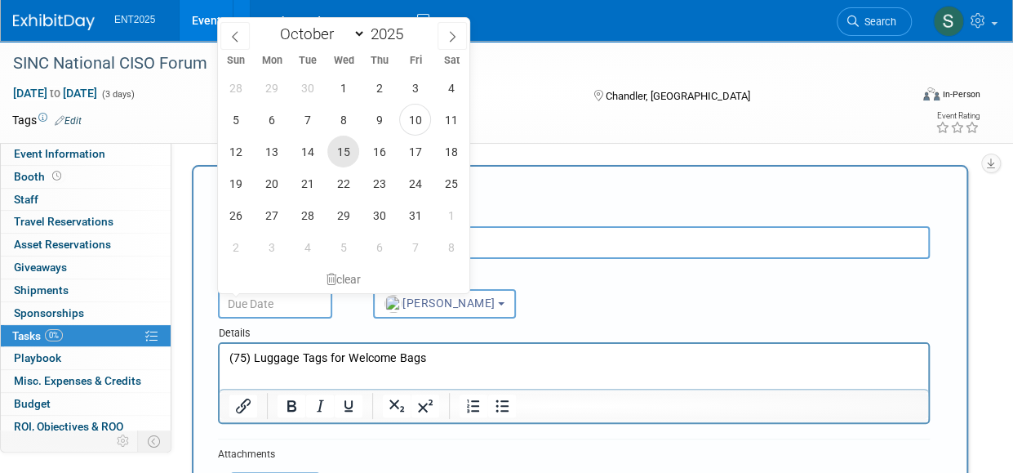
click at [346, 152] on span "15" at bounding box center [343, 152] width 32 height 32
type input "Oct 15, 2025"
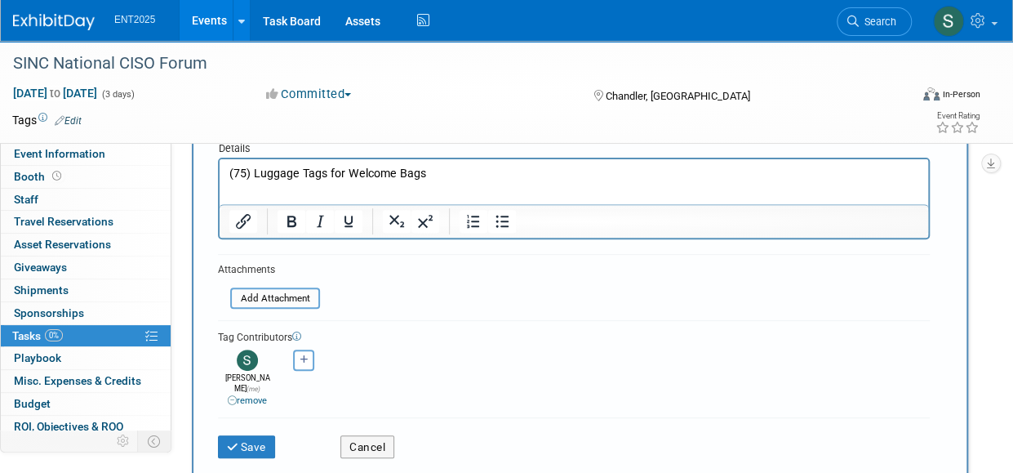
scroll to position [176, 0]
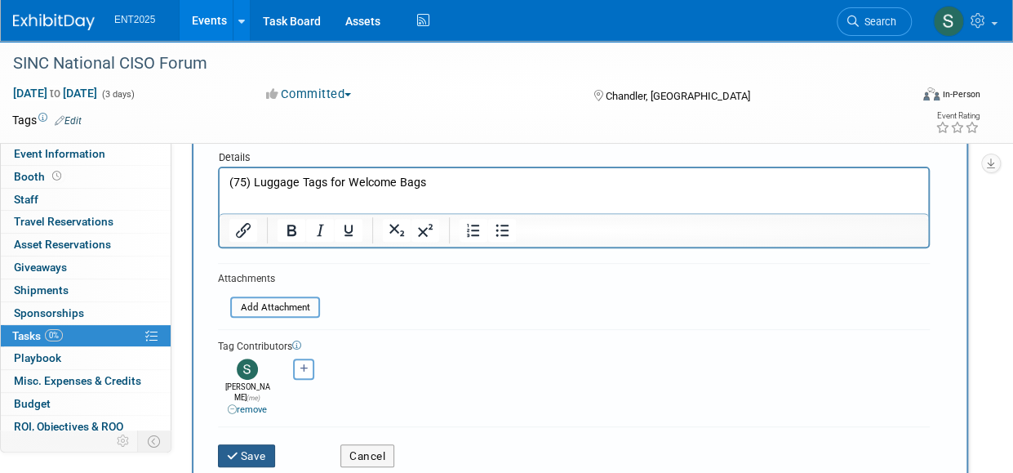
click at [246, 444] on button "Save" at bounding box center [246, 455] width 57 height 23
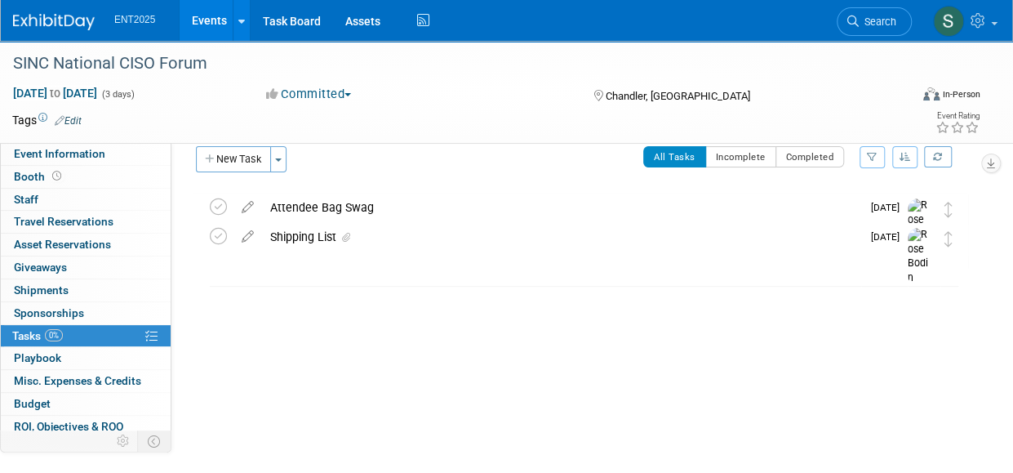
scroll to position [0, 0]
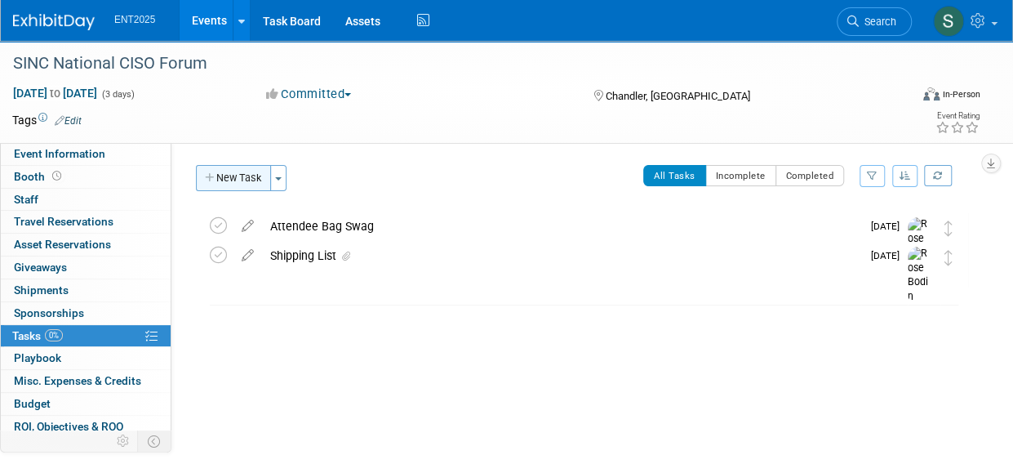
click at [239, 180] on button "New Task" at bounding box center [233, 178] width 75 height 26
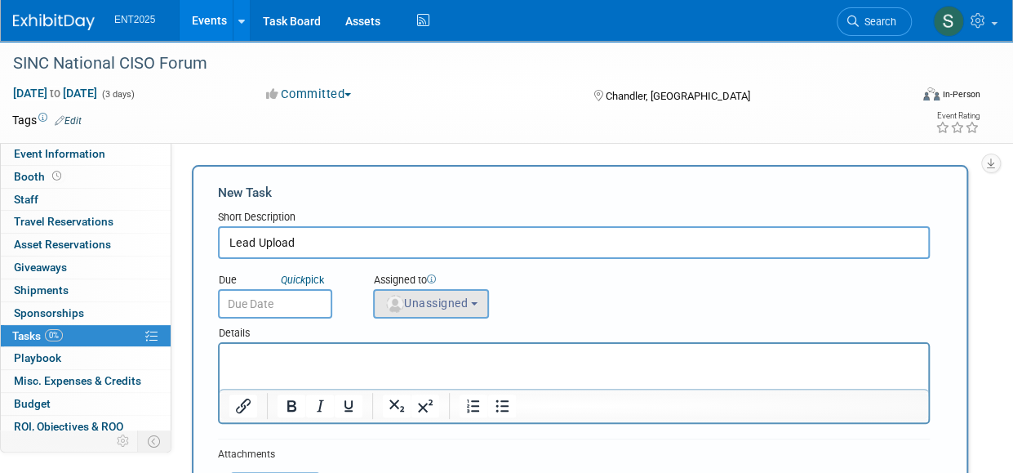
type input "Lead Upload"
click at [412, 308] on span "Unassigned" at bounding box center [426, 302] width 83 height 13
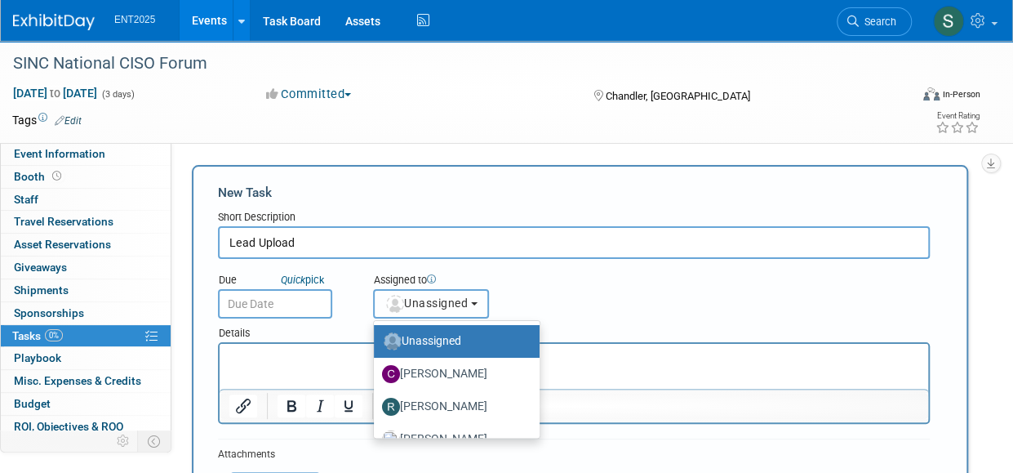
scroll to position [54, 0]
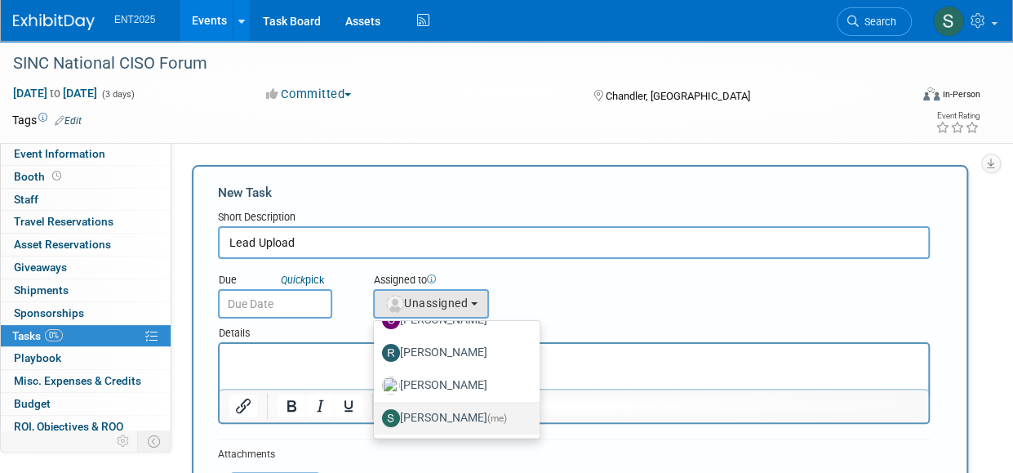
click at [434, 416] on label "Stephanie Silva (me)" at bounding box center [452, 418] width 141 height 26
click at [376, 416] on input "Stephanie Silva (me)" at bounding box center [371, 416] width 11 height 11
select select "d8ff099e-387d-423e-8792-e7dcb9516d1d"
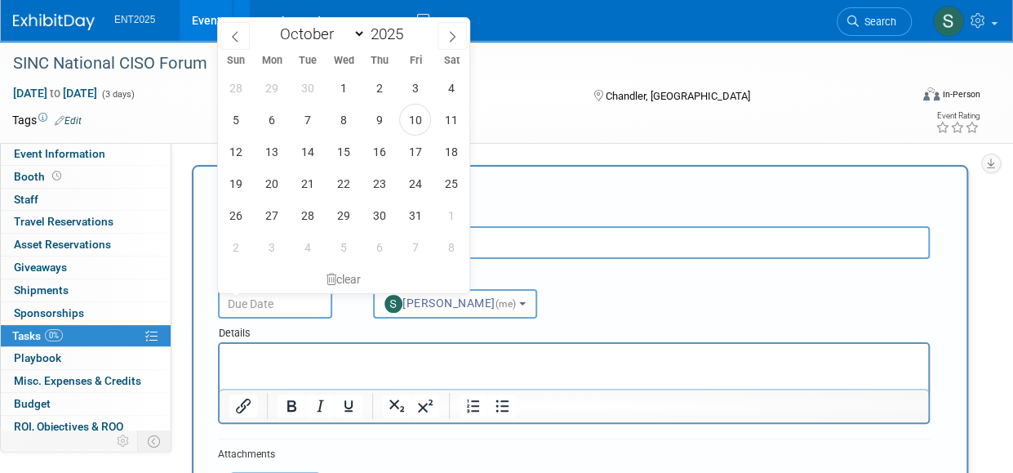
click at [285, 301] on input "text" at bounding box center [275, 303] width 114 height 29
click at [453, 33] on icon at bounding box center [452, 36] width 11 height 11
select select "10"
click at [308, 121] on span "4" at bounding box center [308, 120] width 32 height 32
type input "Nov 4, 2025"
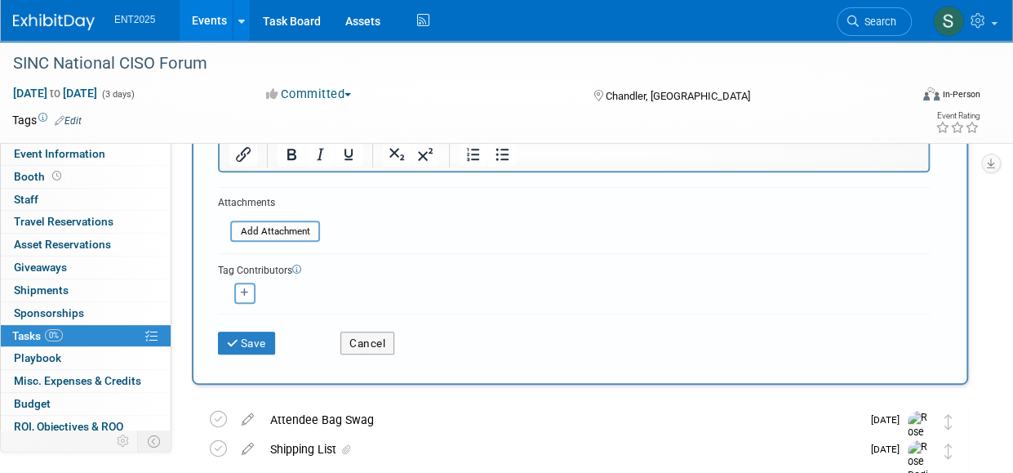
scroll to position [247, 0]
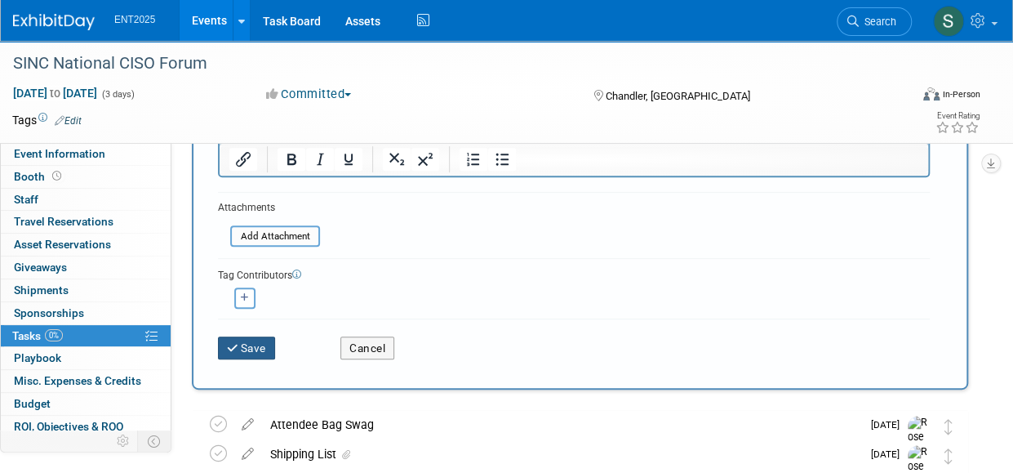
click at [259, 346] on button "Save" at bounding box center [246, 347] width 57 height 23
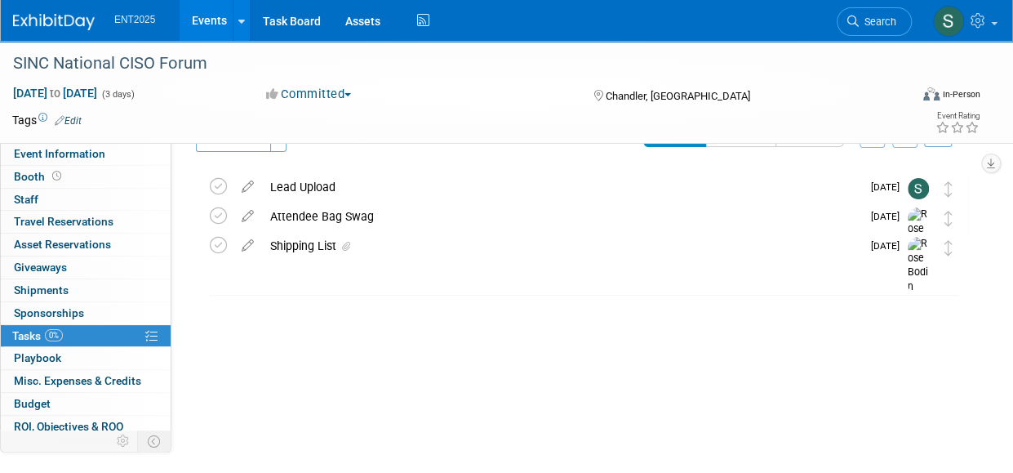
scroll to position [0, 0]
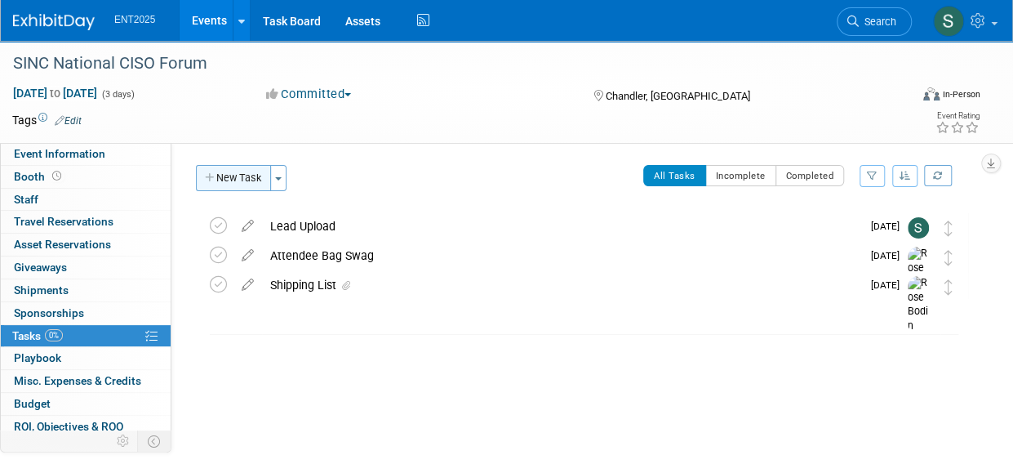
click at [222, 180] on button "New Task" at bounding box center [233, 178] width 75 height 26
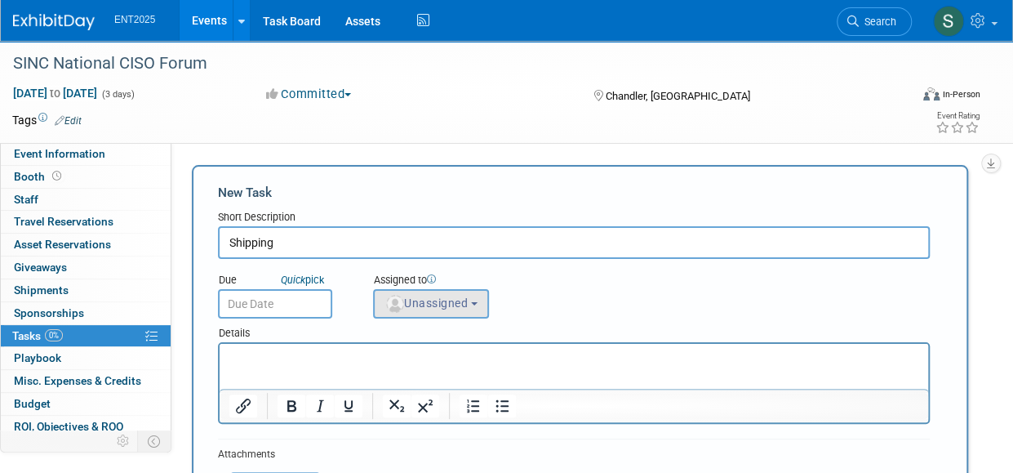
type input "Shipping"
click at [447, 300] on span "Unassigned" at bounding box center [426, 302] width 83 height 13
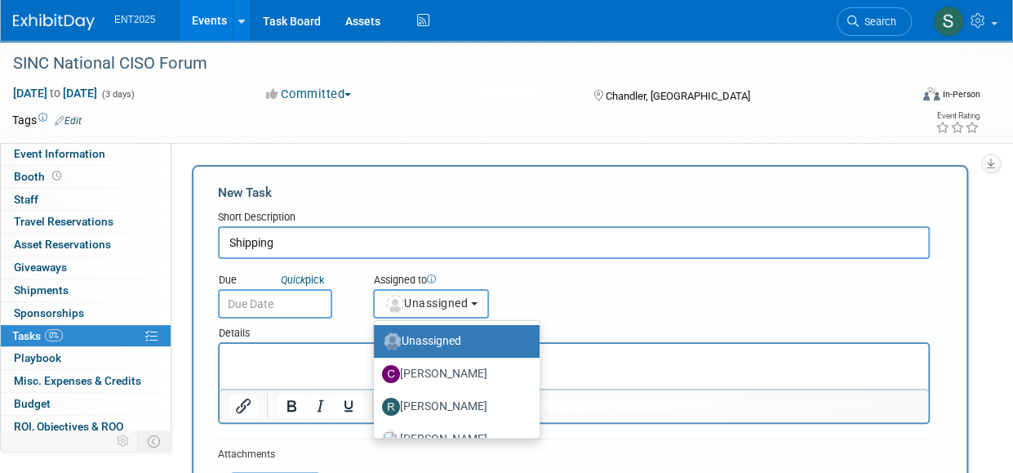
scroll to position [54, 0]
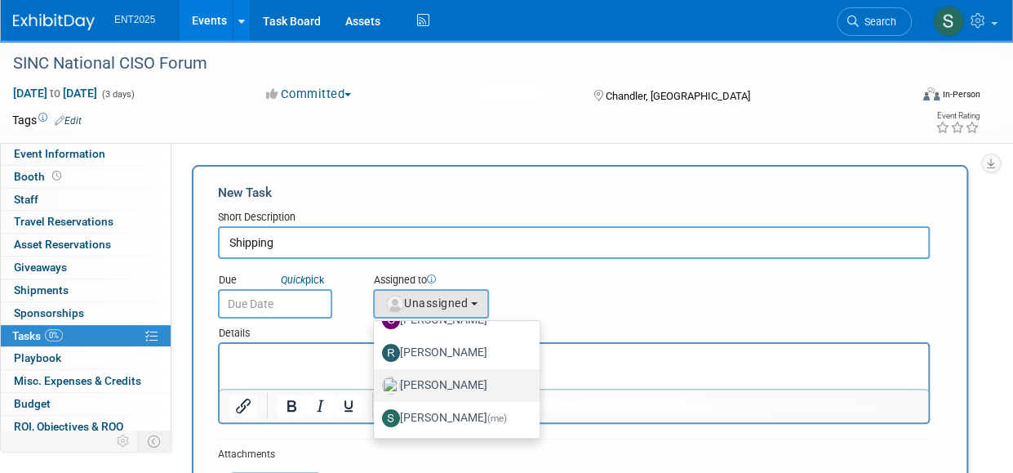
click at [455, 388] on label "[PERSON_NAME]" at bounding box center [452, 385] width 141 height 26
click at [376, 388] on input "[PERSON_NAME]" at bounding box center [371, 383] width 11 height 11
select select "fd414d53-3d64-4b99-a4d4-d4a7ab262892"
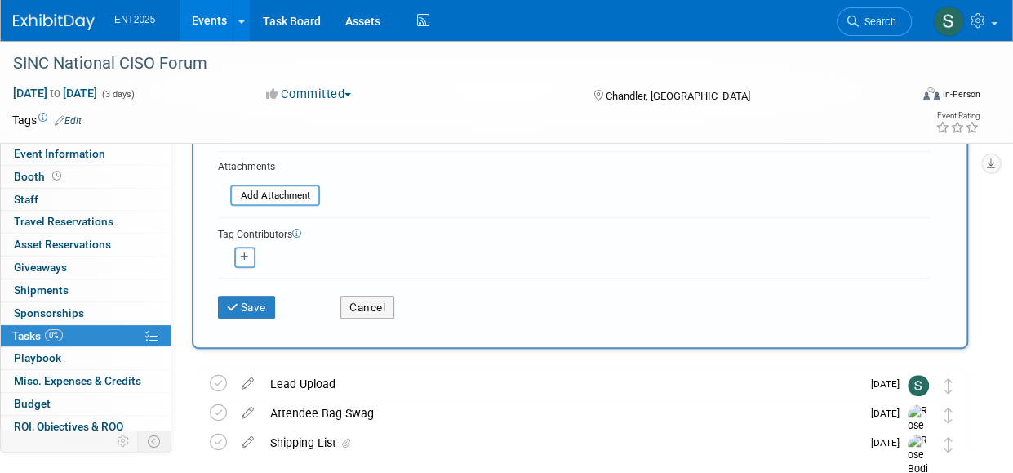
scroll to position [274, 0]
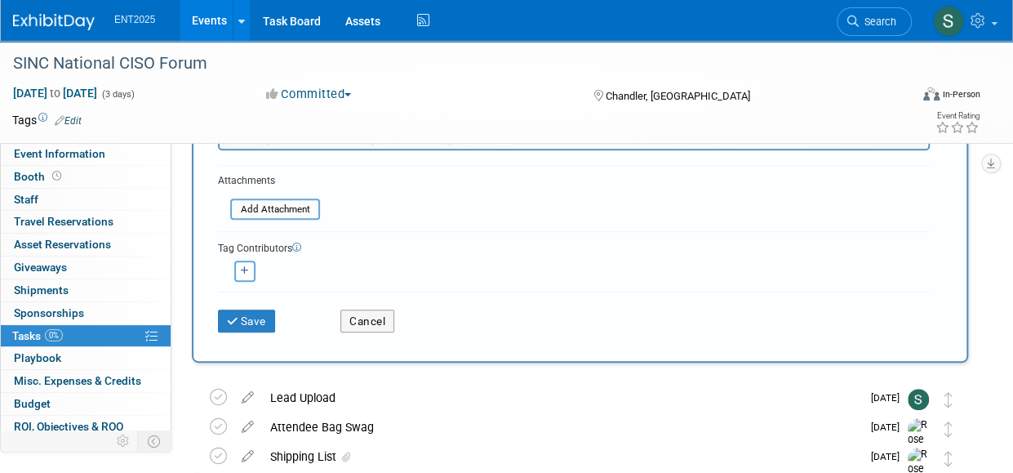
click at [243, 270] on icon "button" at bounding box center [245, 270] width 8 height 9
select select
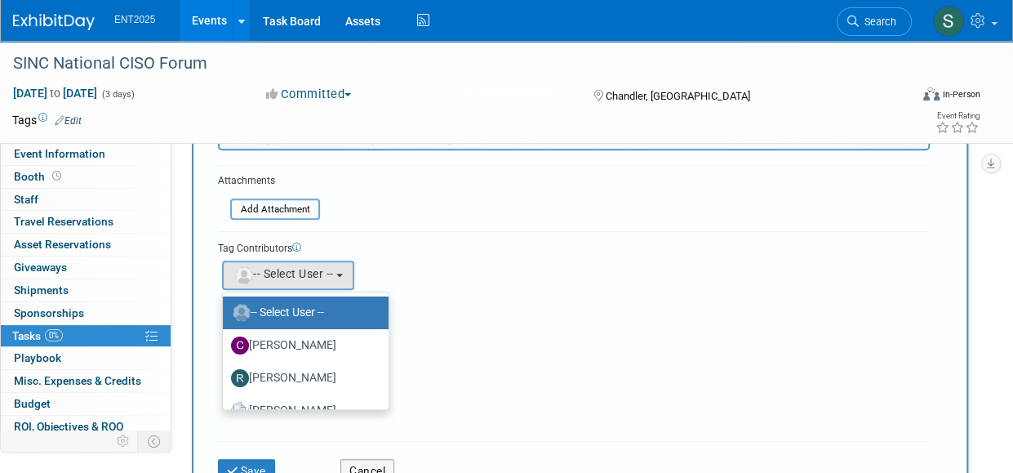
scroll to position [54, 0]
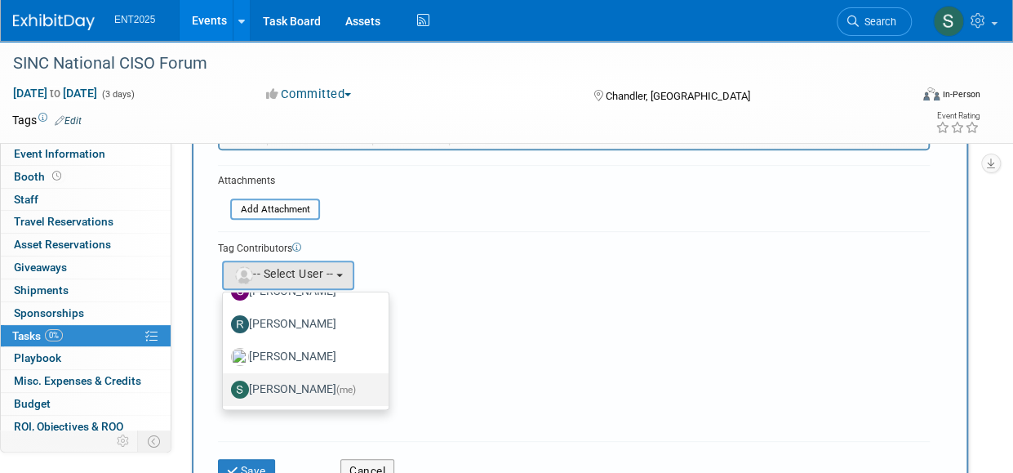
click at [327, 391] on label "Stephanie Silva (me)" at bounding box center [301, 389] width 141 height 26
click at [225, 391] on input "Stephanie Silva (me)" at bounding box center [220, 387] width 11 height 11
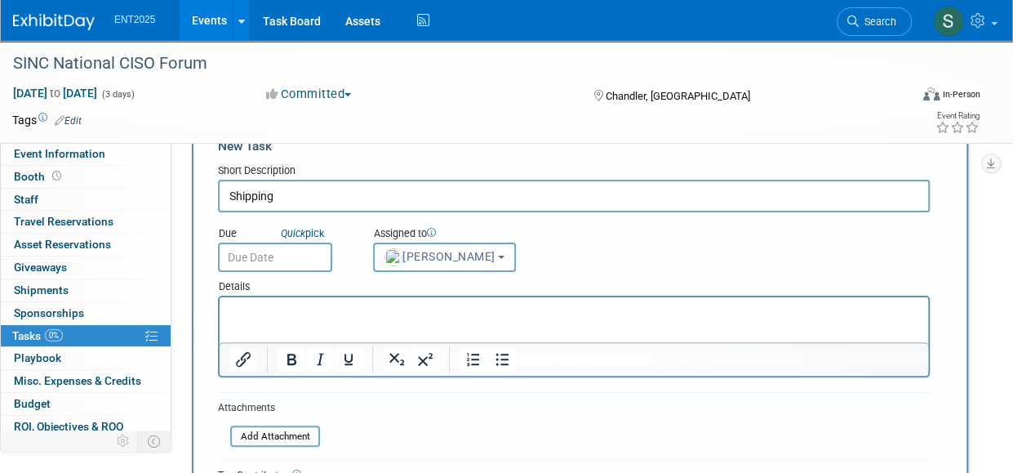
scroll to position [0, 0]
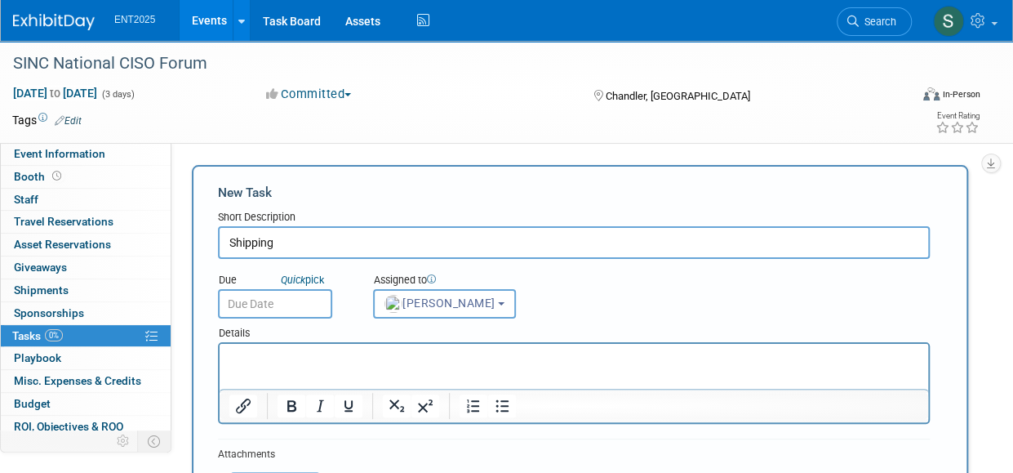
click at [260, 305] on input "text" at bounding box center [275, 303] width 114 height 29
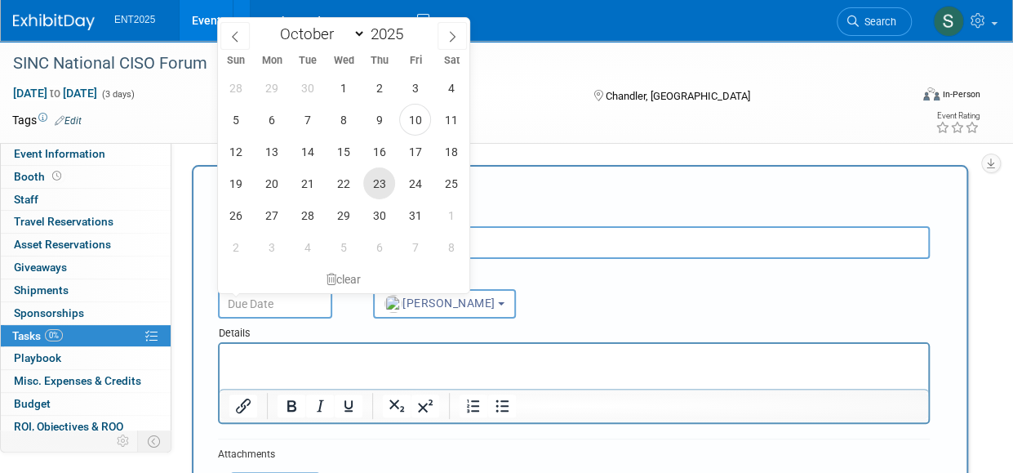
click at [367, 184] on span "23" at bounding box center [379, 183] width 32 height 32
type input "Oct 23, 2025"
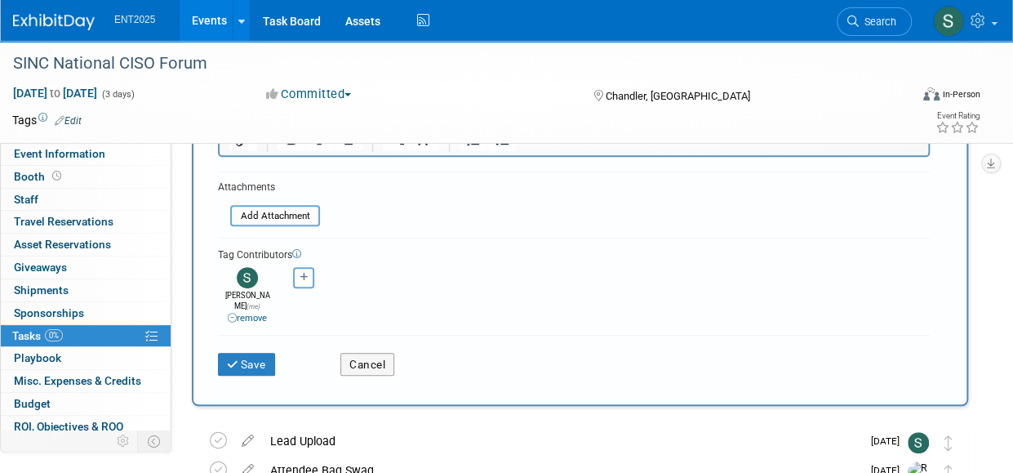
scroll to position [234, 0]
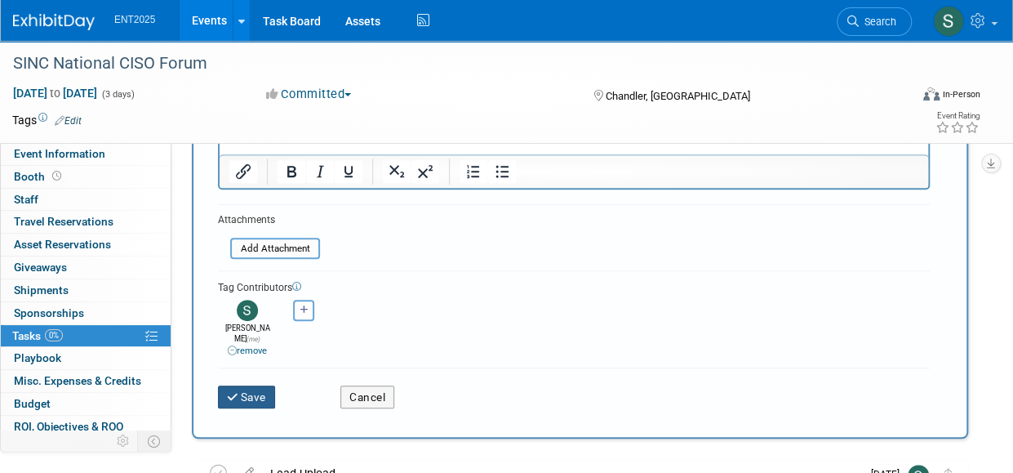
click at [246, 385] on button "Save" at bounding box center [246, 396] width 57 height 23
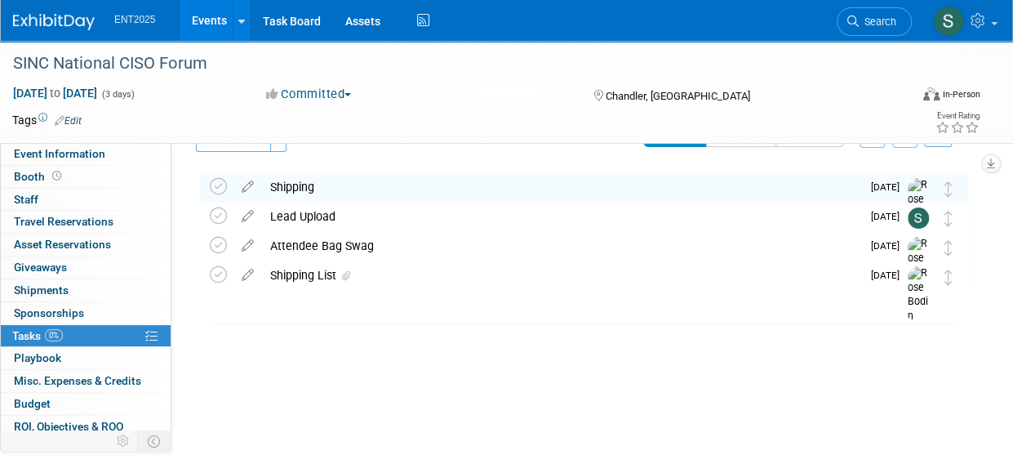
scroll to position [0, 0]
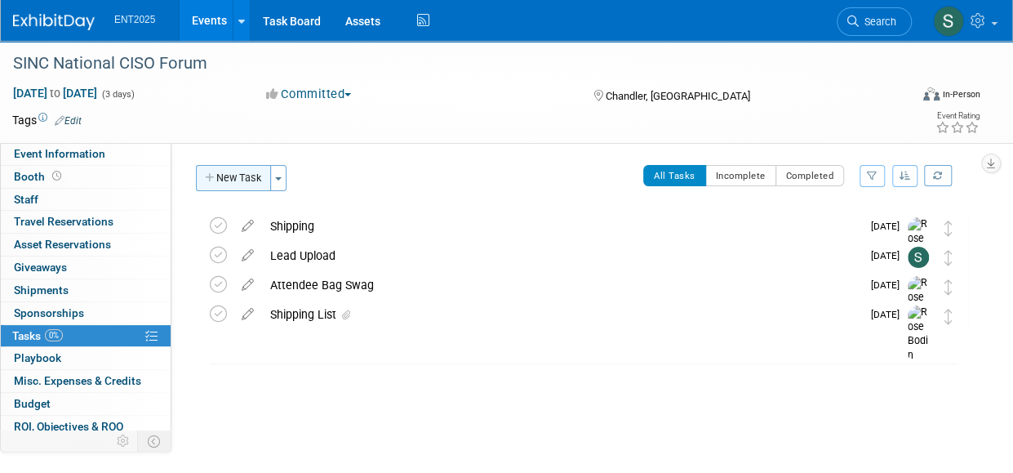
click at [225, 176] on button "New Task" at bounding box center [233, 178] width 75 height 26
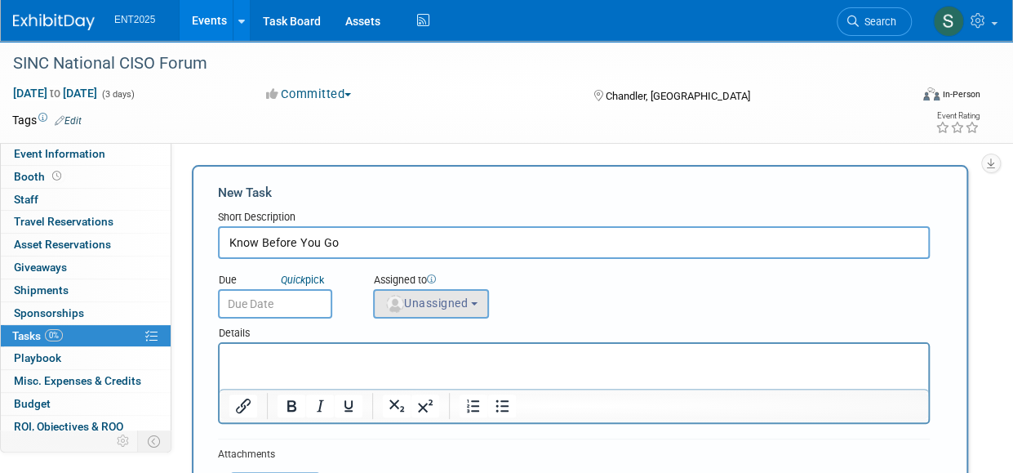
type input "Know Before You Go"
click at [457, 305] on span "Unassigned" at bounding box center [426, 302] width 83 height 13
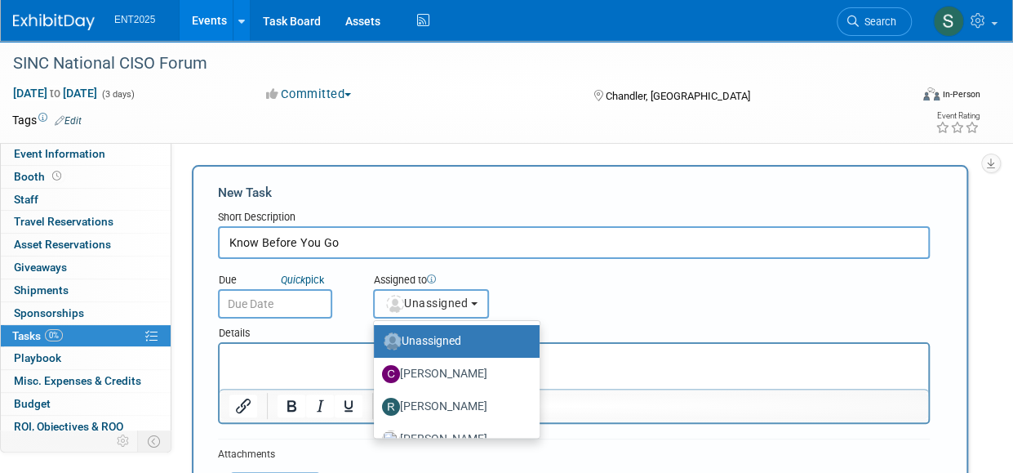
scroll to position [54, 0]
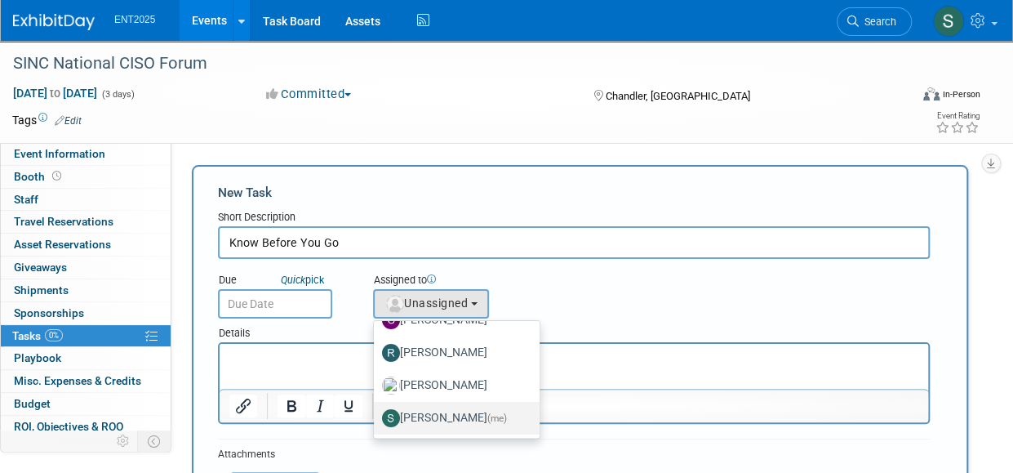
click at [490, 411] on label "Stephanie Silva (me)" at bounding box center [452, 418] width 141 height 26
click at [376, 411] on input "Stephanie Silva (me)" at bounding box center [371, 416] width 11 height 11
select select "d8ff099e-387d-423e-8792-e7dcb9516d1d"
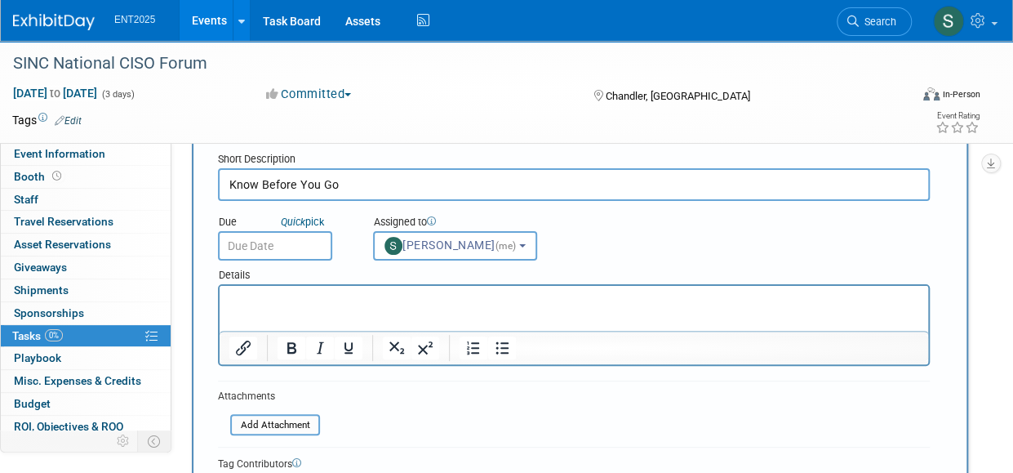
scroll to position [56, 0]
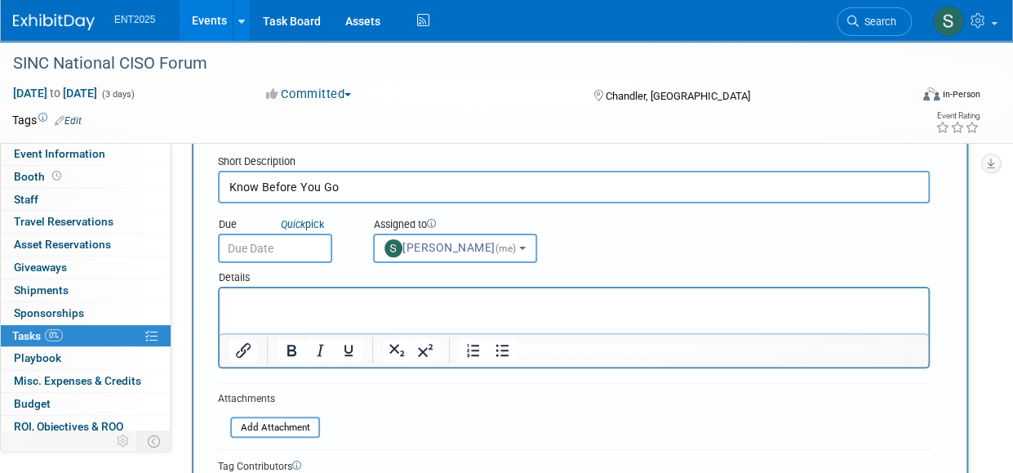
click at [254, 296] on p "Rich Text Area. Press ALT-0 for help." at bounding box center [574, 303] width 690 height 16
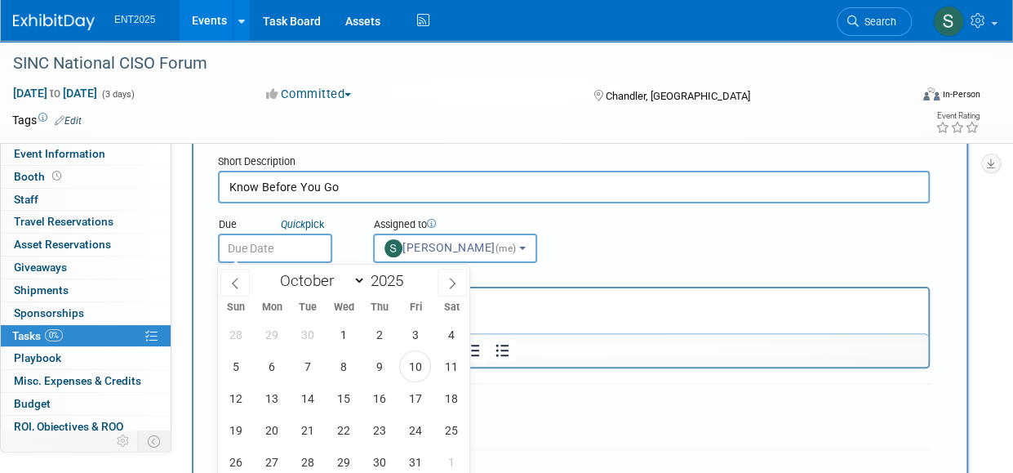
click at [302, 249] on input "text" at bounding box center [275, 248] width 114 height 29
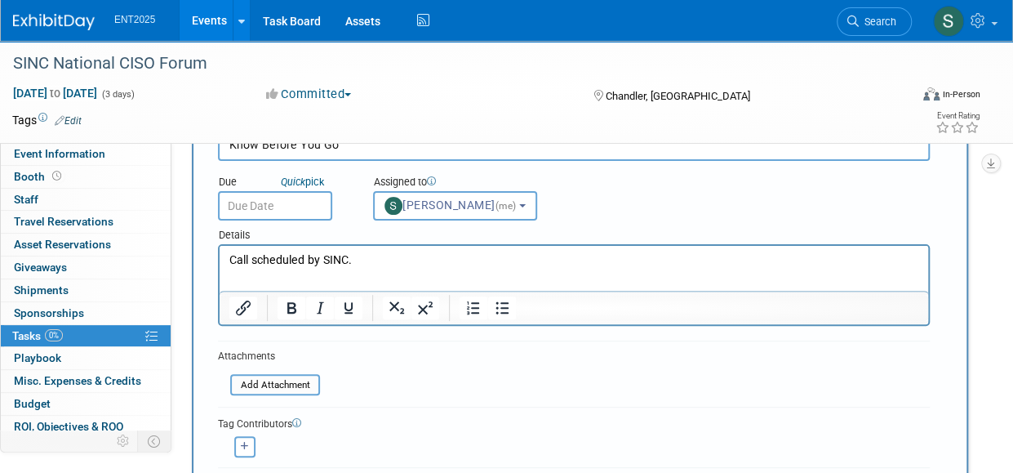
scroll to position [143, 0]
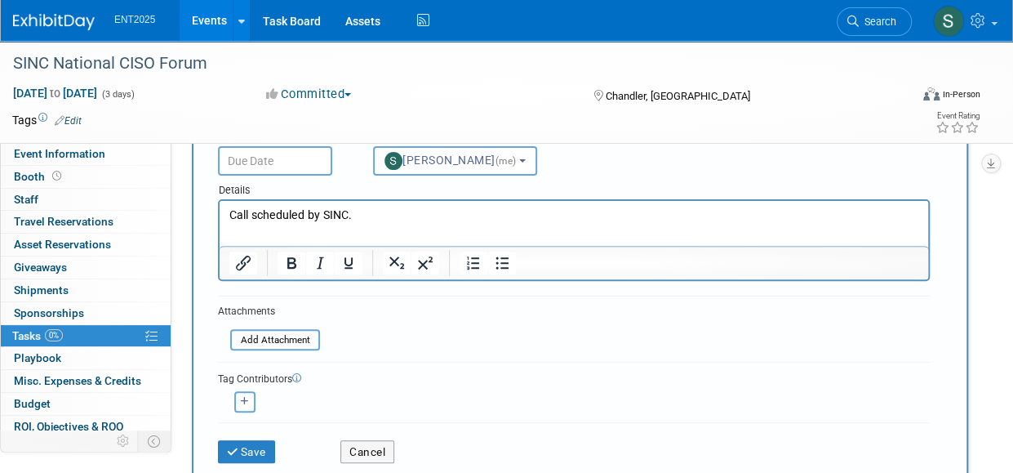
click at [287, 160] on input "text" at bounding box center [275, 160] width 114 height 29
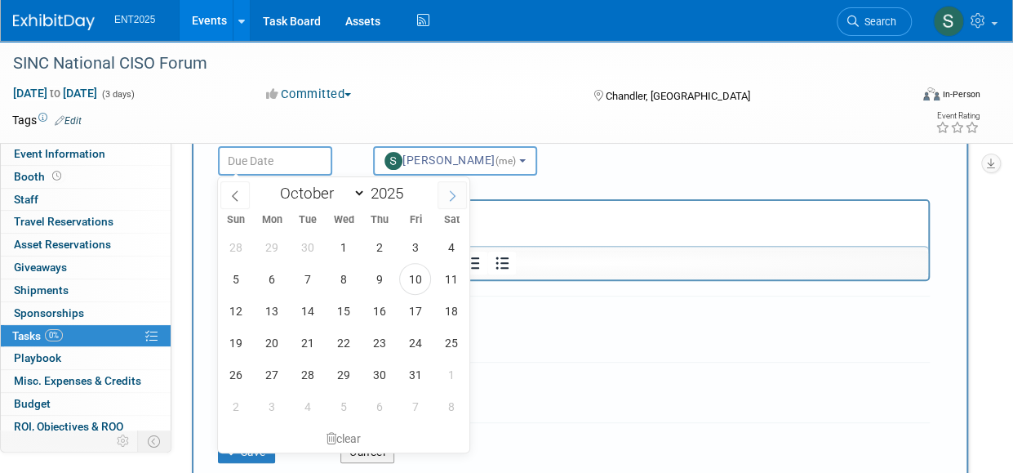
click at [451, 191] on icon at bounding box center [452, 195] width 11 height 11
click at [235, 195] on icon at bounding box center [234, 195] width 11 height 11
select select "9"
click at [272, 345] on span "20" at bounding box center [272, 343] width 32 height 32
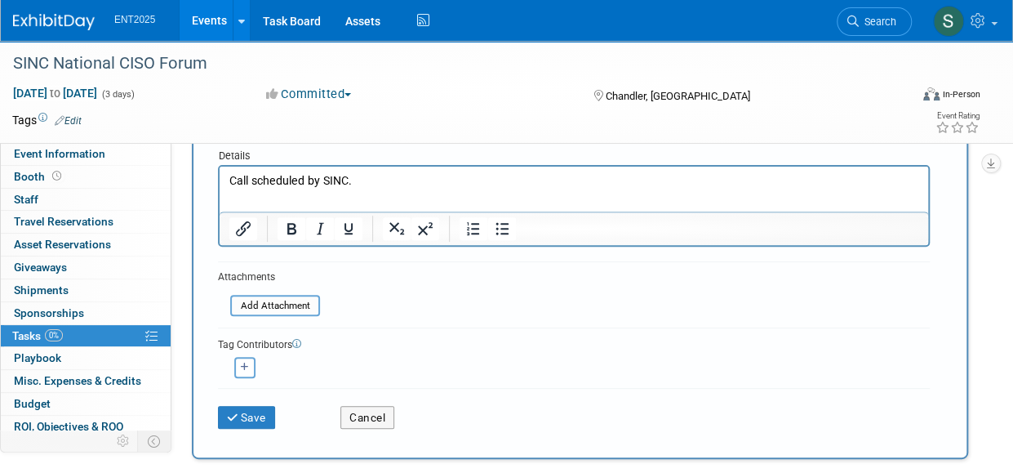
scroll to position [75, 0]
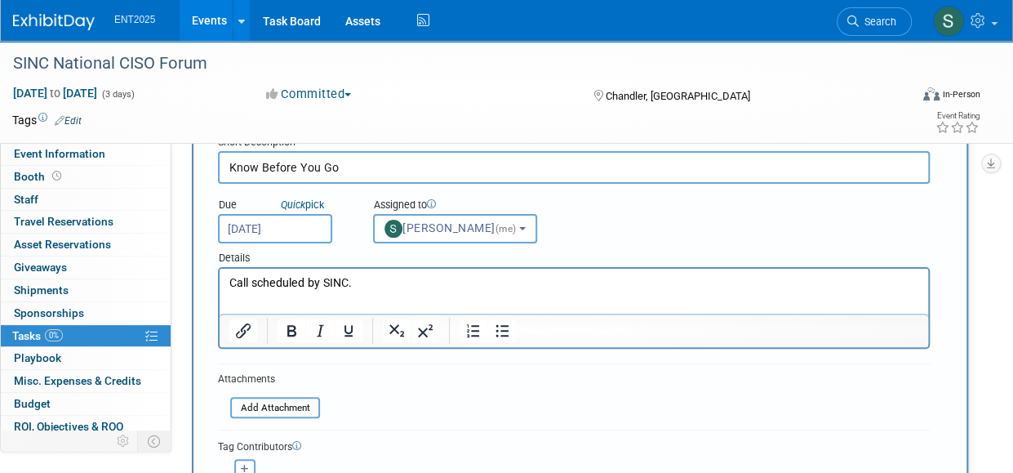
click at [238, 229] on input "Oct 20, 2025" at bounding box center [275, 228] width 114 height 29
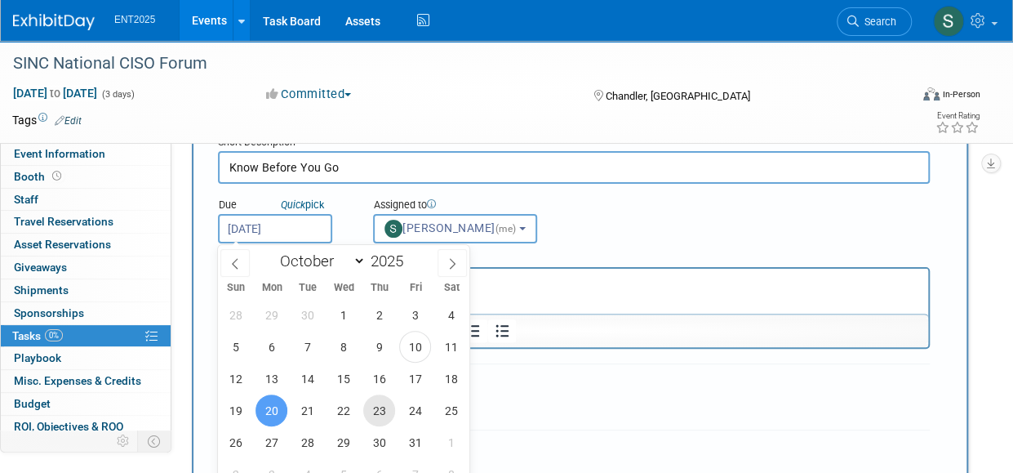
click at [383, 417] on span "23" at bounding box center [379, 410] width 32 height 32
type input "Oct 23, 2025"
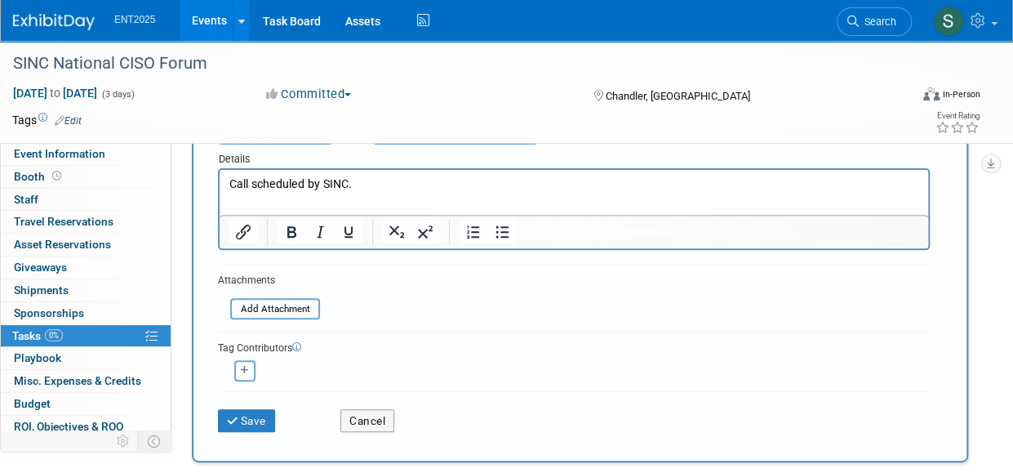
scroll to position [227, 0]
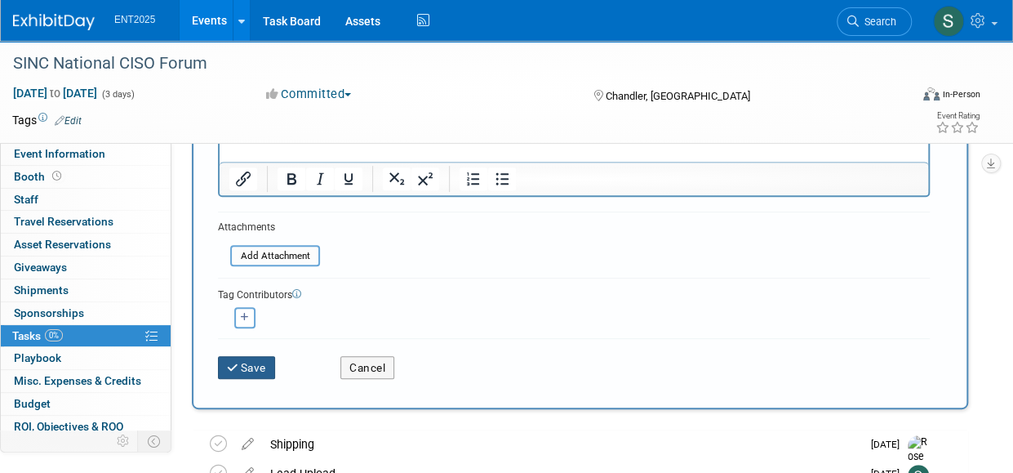
click at [256, 365] on button "Save" at bounding box center [246, 367] width 57 height 23
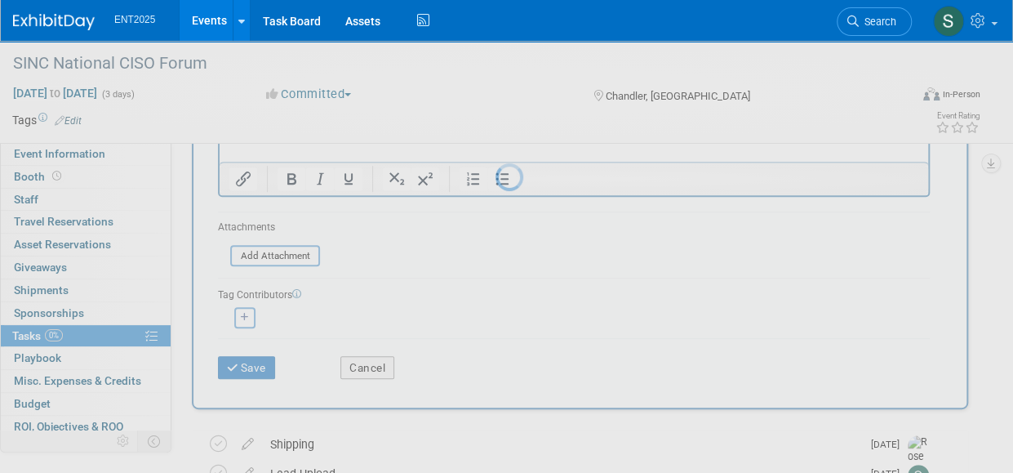
scroll to position [39, 0]
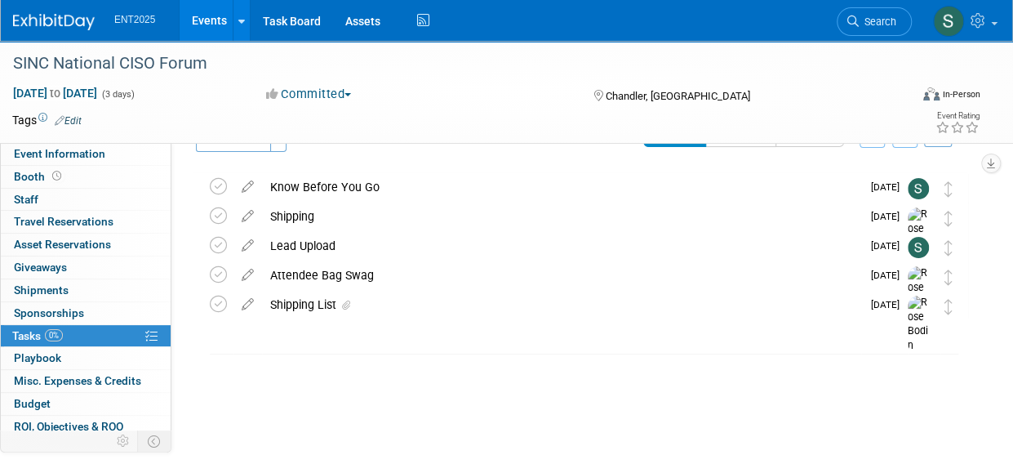
click at [212, 24] on link "Events" at bounding box center [210, 20] width 60 height 41
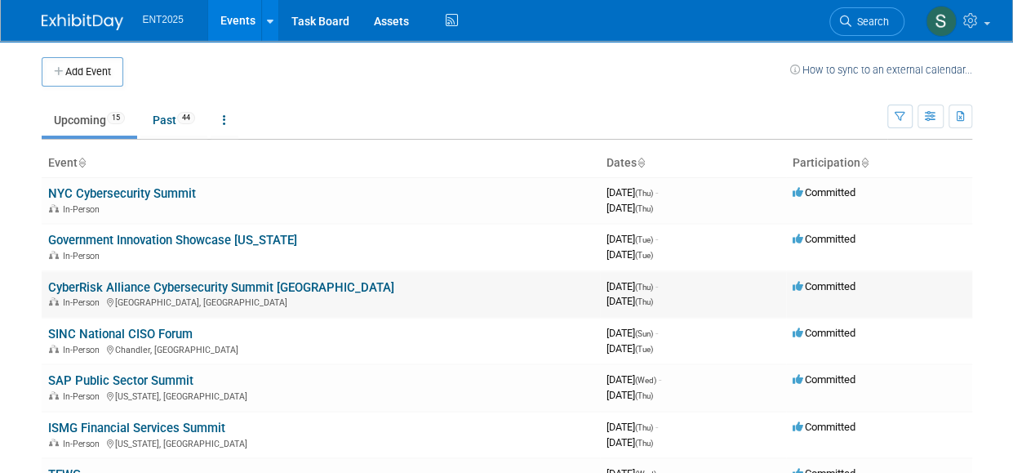
click at [136, 283] on link "CyberRisk Alliance Cybersecurity Summit [GEOGRAPHIC_DATA]" at bounding box center [221, 287] width 346 height 15
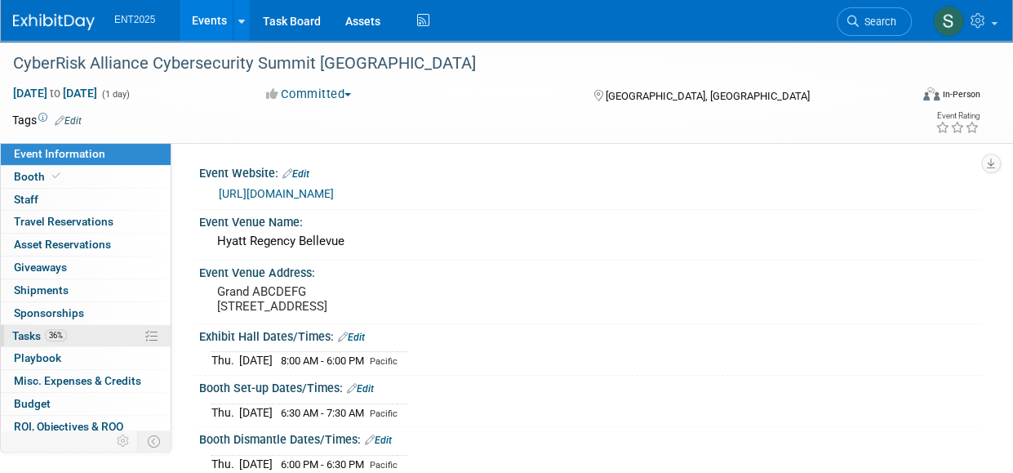
click at [21, 332] on span "Tasks 36%" at bounding box center [39, 335] width 55 height 13
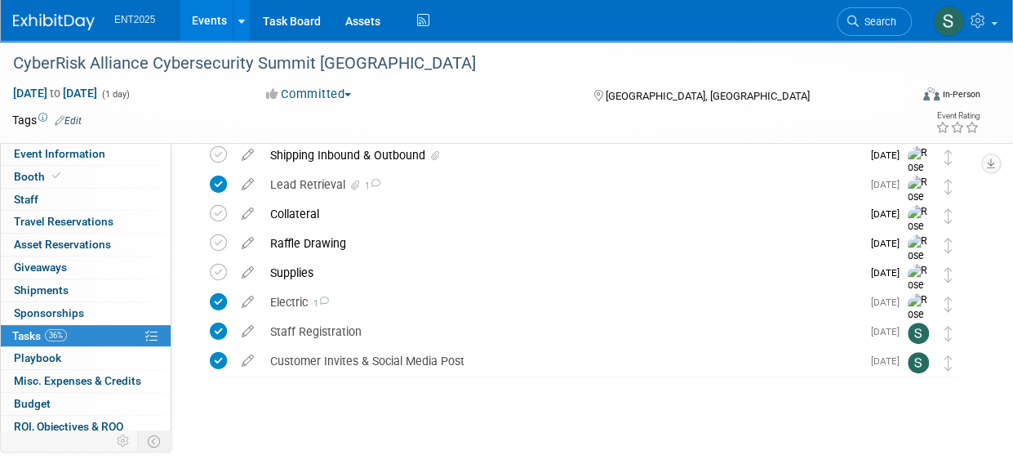
scroll to position [162, 0]
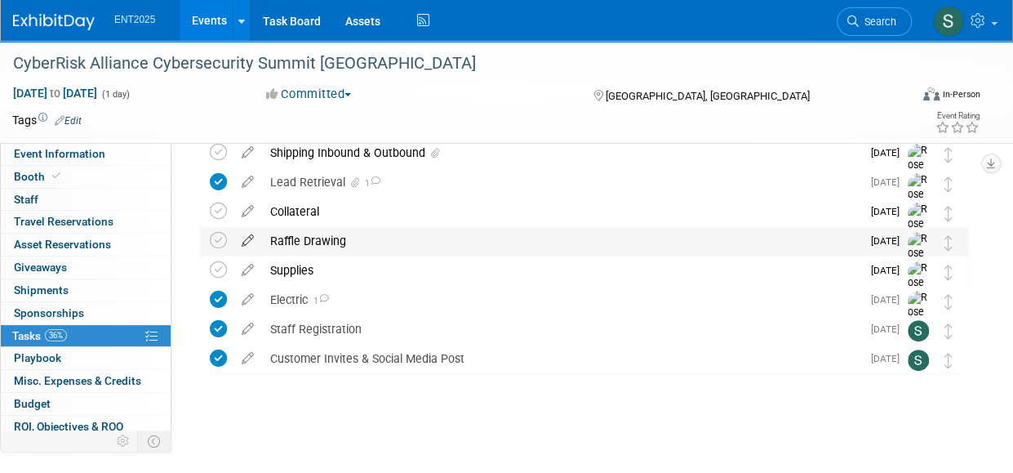
click at [249, 238] on icon at bounding box center [248, 237] width 29 height 20
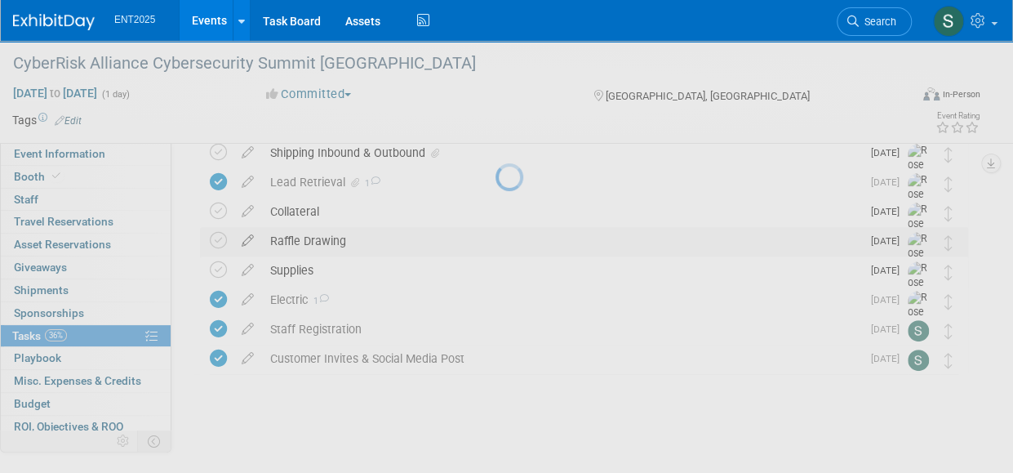
select select "9"
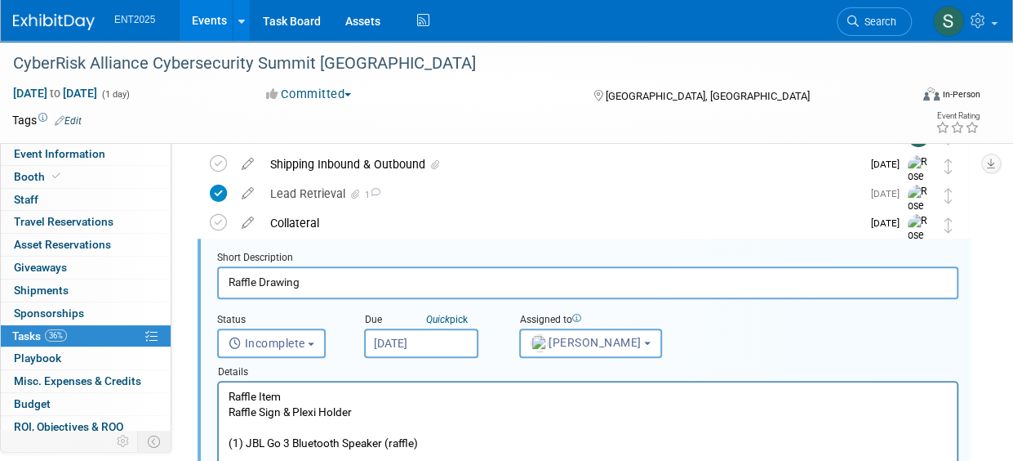
scroll to position [149, 0]
click at [433, 347] on input "[DATE]" at bounding box center [421, 344] width 114 height 29
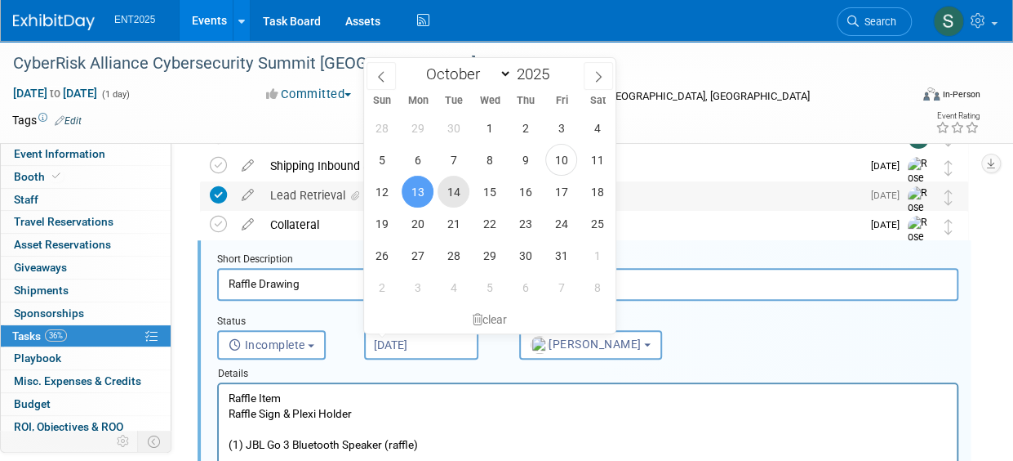
click at [457, 195] on span "14" at bounding box center [454, 192] width 32 height 32
type input "[DATE]"
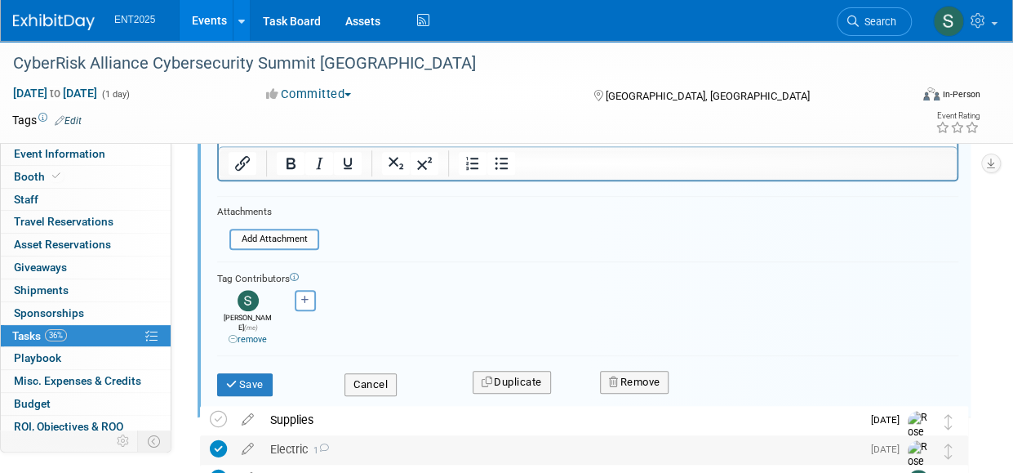
scroll to position [497, 0]
click at [261, 372] on button "Save" at bounding box center [245, 383] width 56 height 23
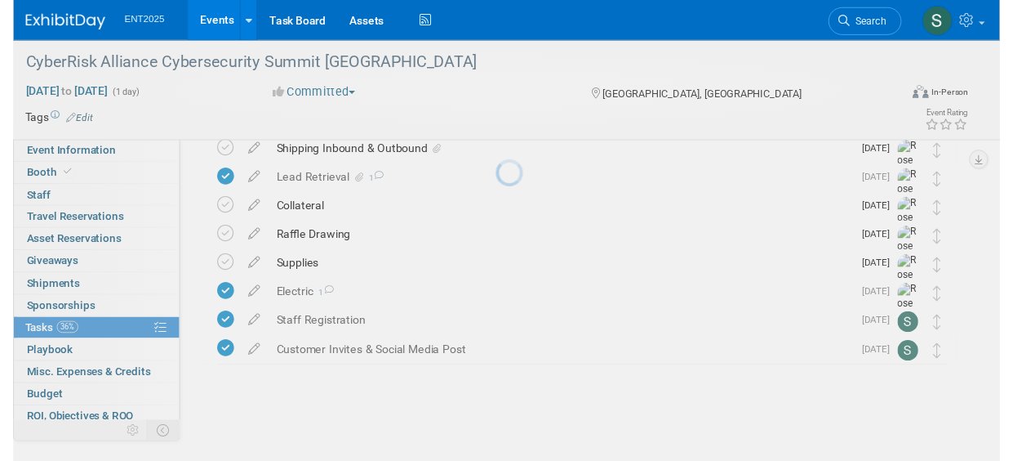
scroll to position [162, 0]
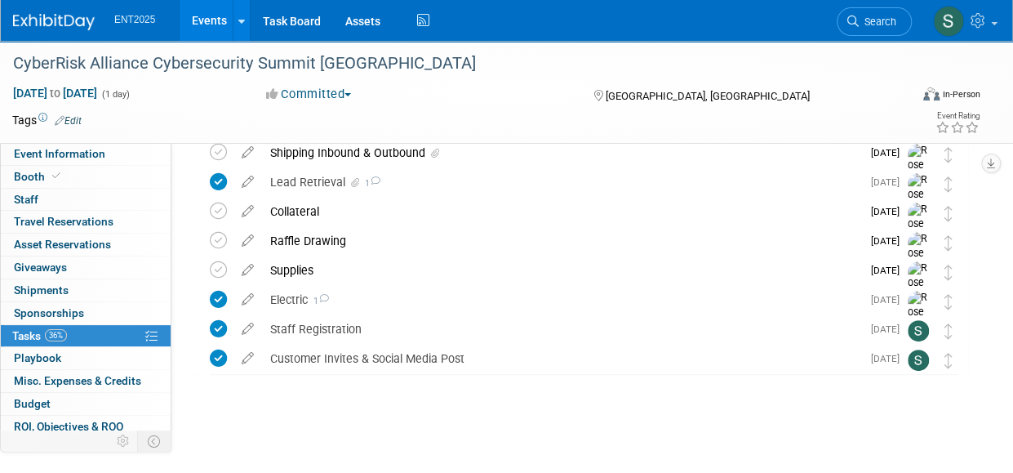
click at [247, 267] on icon at bounding box center [248, 266] width 29 height 20
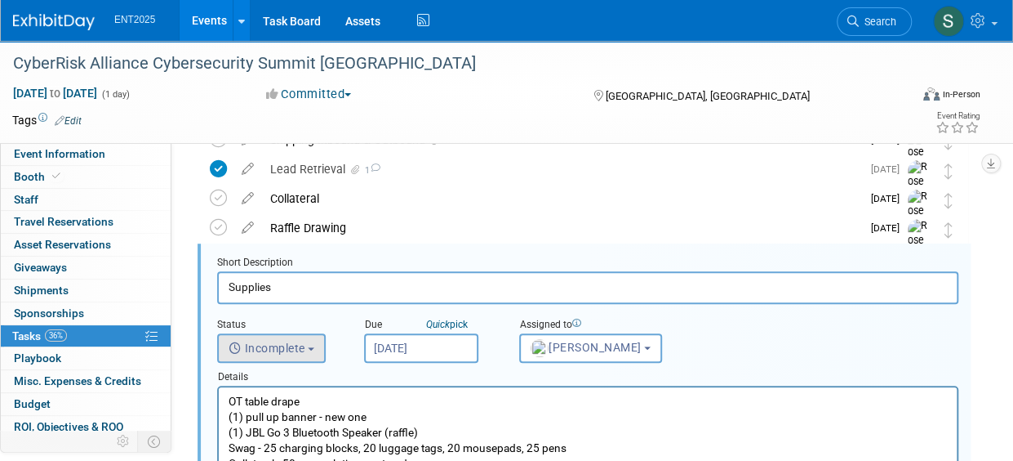
scroll to position [178, 0]
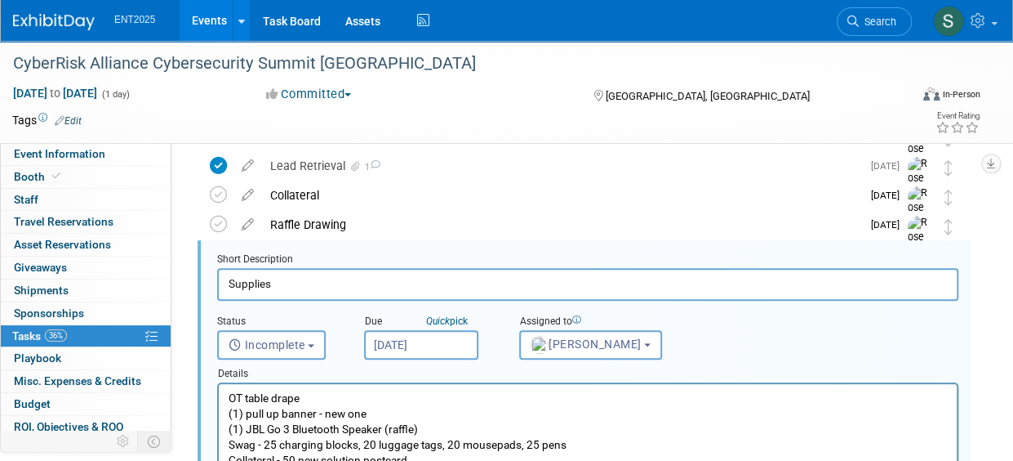
click at [438, 339] on input "[DATE]" at bounding box center [421, 344] width 114 height 29
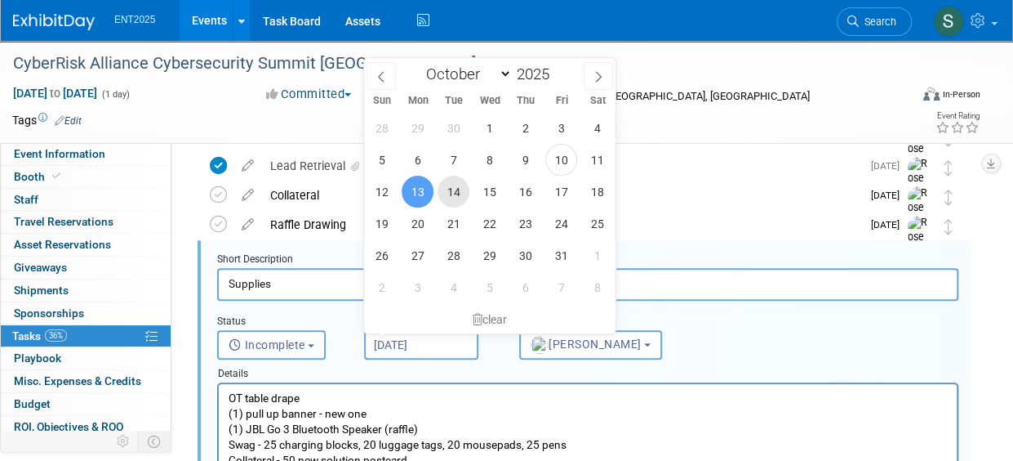
click at [461, 198] on span "14" at bounding box center [454, 192] width 32 height 32
type input "[DATE]"
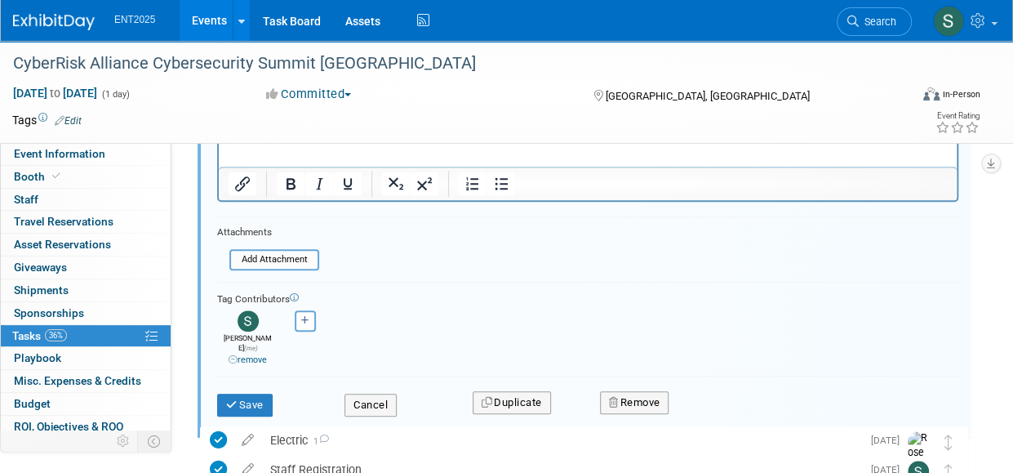
scroll to position [607, 0]
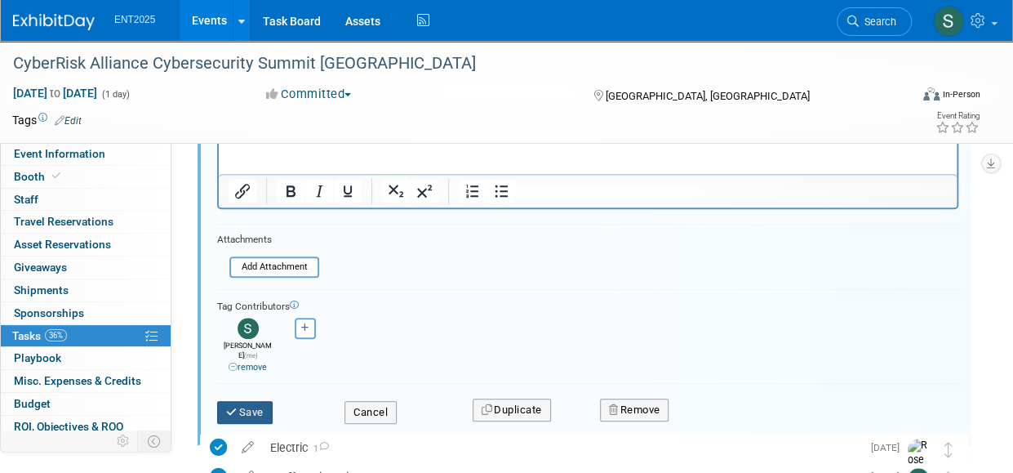
click at [243, 401] on button "Save" at bounding box center [245, 412] width 56 height 23
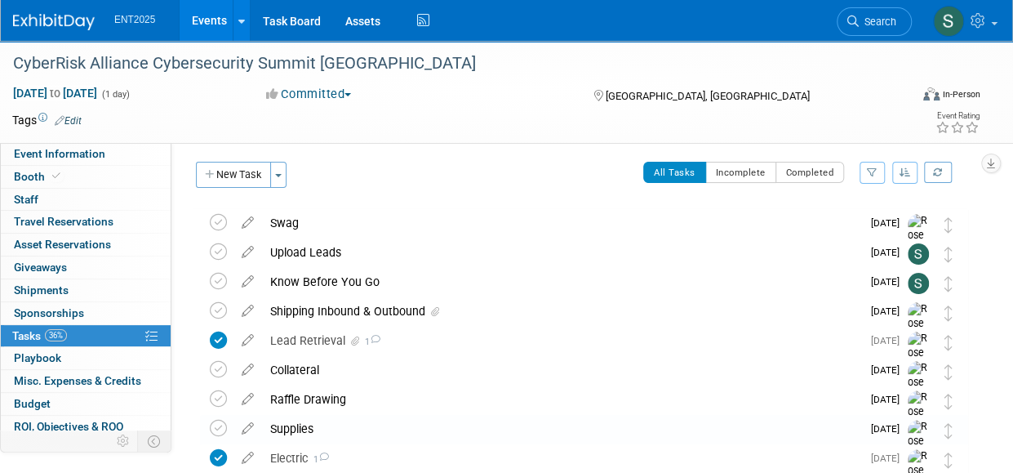
scroll to position [0, 0]
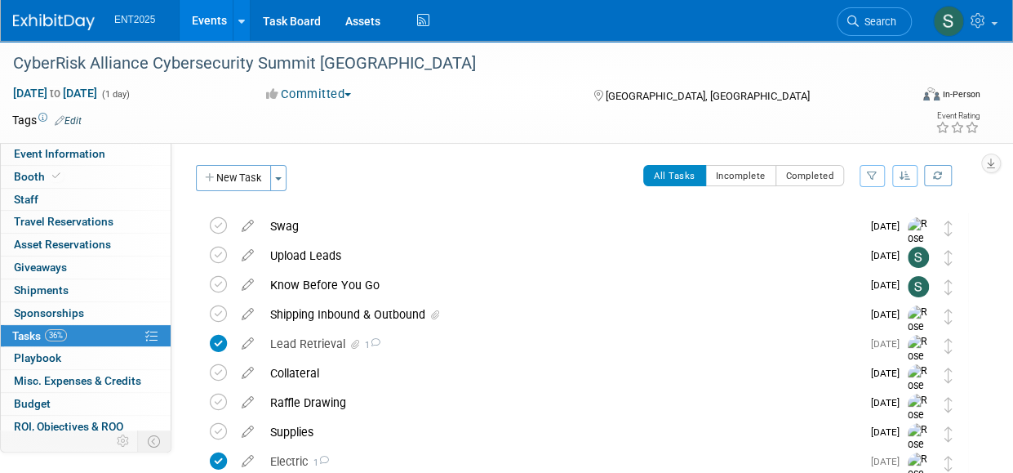
click at [224, 20] on link "Events" at bounding box center [210, 20] width 60 height 41
